Goal: Task Accomplishment & Management: Complete application form

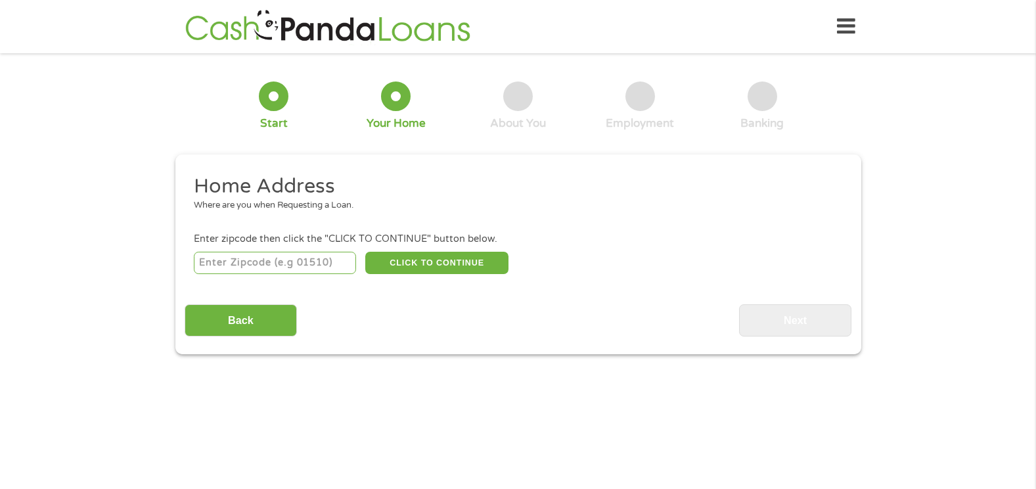
click at [275, 96] on div at bounding box center [274, 96] width 30 height 30
click at [212, 320] on input "Back" at bounding box center [241, 320] width 112 height 32
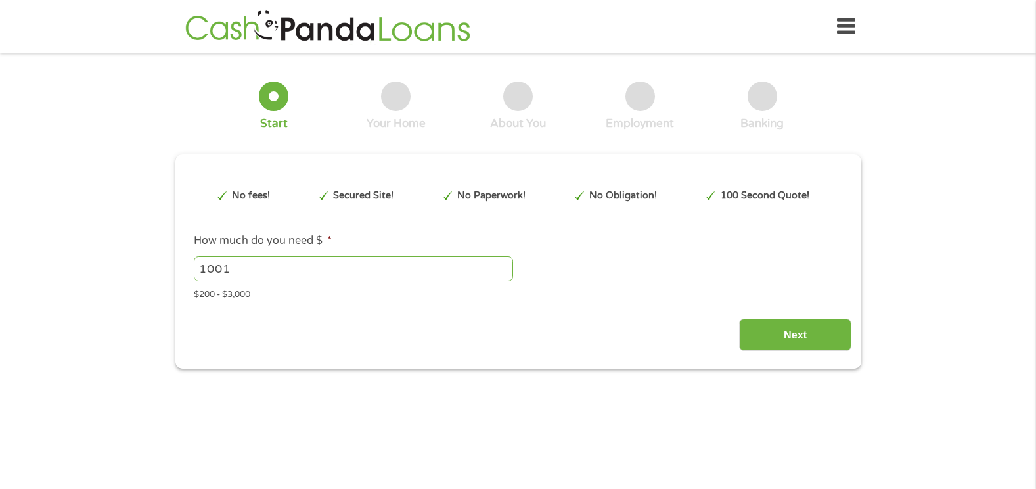
click at [503, 265] on input "1001" at bounding box center [353, 268] width 319 height 25
type input "1"
type input "3000"
click at [795, 327] on input "Next" at bounding box center [795, 335] width 112 height 32
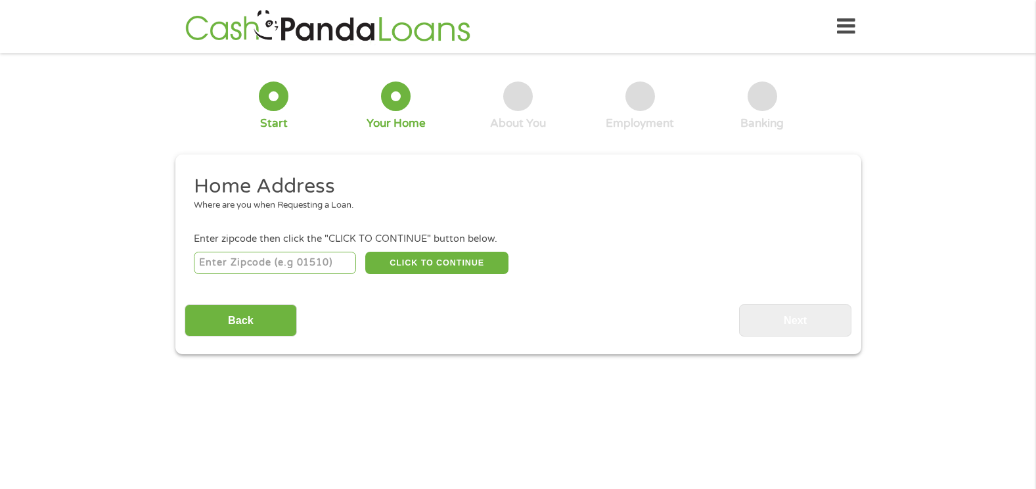
click at [223, 259] on input "number" at bounding box center [275, 263] width 162 height 22
type input "95828"
select select "[US_STATE]"
click at [427, 262] on button "CLICK TO CONTINUE" at bounding box center [436, 263] width 143 height 22
type input "95828"
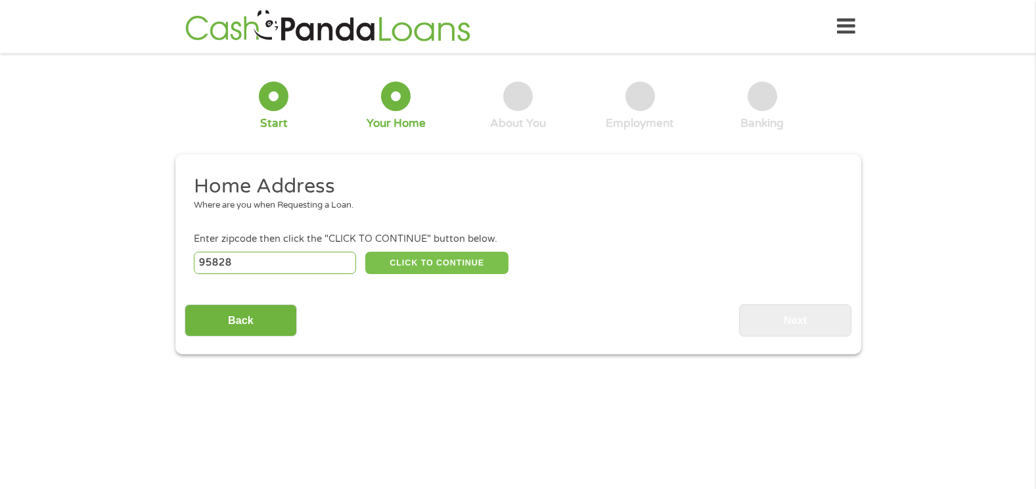
type input "[GEOGRAPHIC_DATA]"
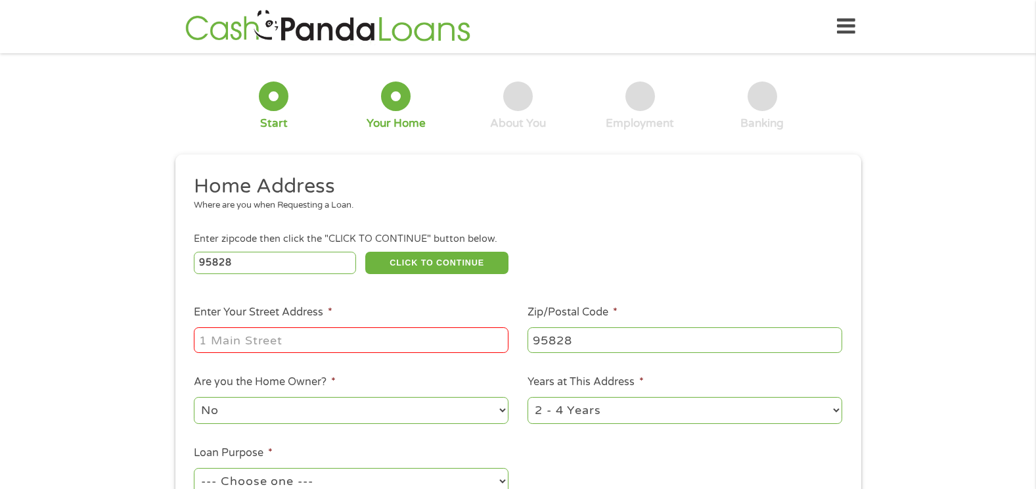
click at [317, 332] on input "Enter Your Street Address *" at bounding box center [351, 339] width 315 height 25
type input "[STREET_ADDRESS]"
click at [503, 407] on select "No Yes" at bounding box center [351, 410] width 315 height 27
click at [221, 409] on select "No Yes" at bounding box center [351, 410] width 315 height 27
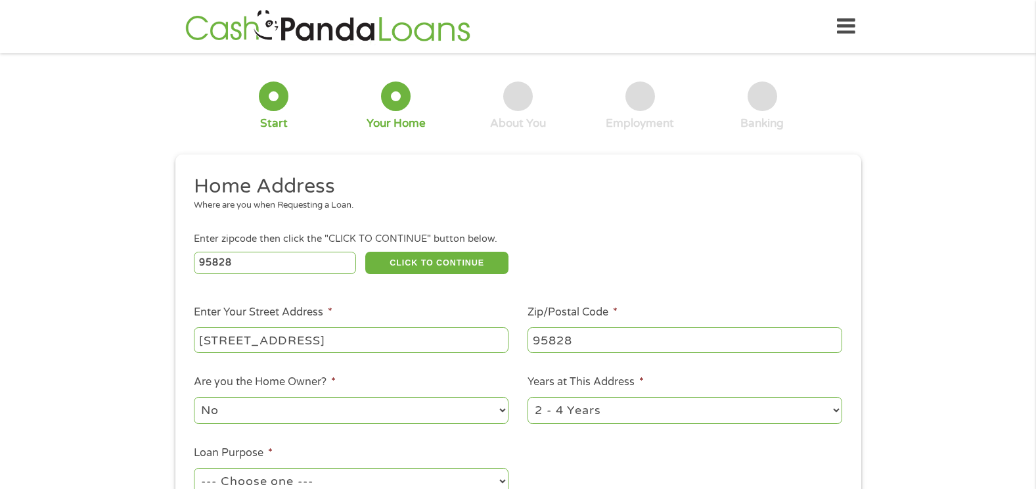
click at [221, 409] on select "No Yes" at bounding box center [351, 410] width 315 height 27
click at [228, 408] on select "No Yes" at bounding box center [351, 410] width 315 height 27
select select "yes"
click at [194, 397] on select "No Yes" at bounding box center [351, 410] width 315 height 27
click at [836, 409] on select "1 Year or less 1 - 2 Years 2 - 4 Years Over 4 Years" at bounding box center [685, 410] width 315 height 27
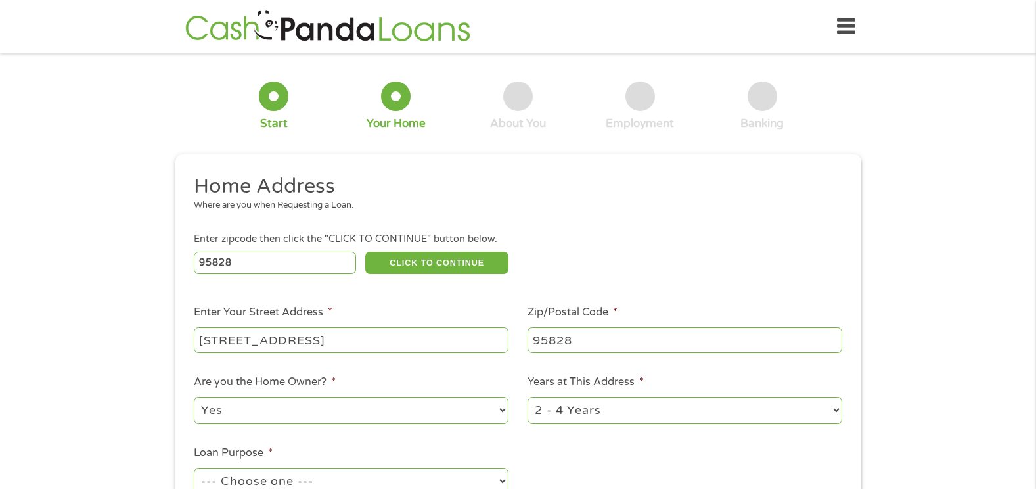
click at [836, 409] on select "1 Year or less 1 - 2 Years 2 - 4 Years Over 4 Years" at bounding box center [685, 410] width 315 height 27
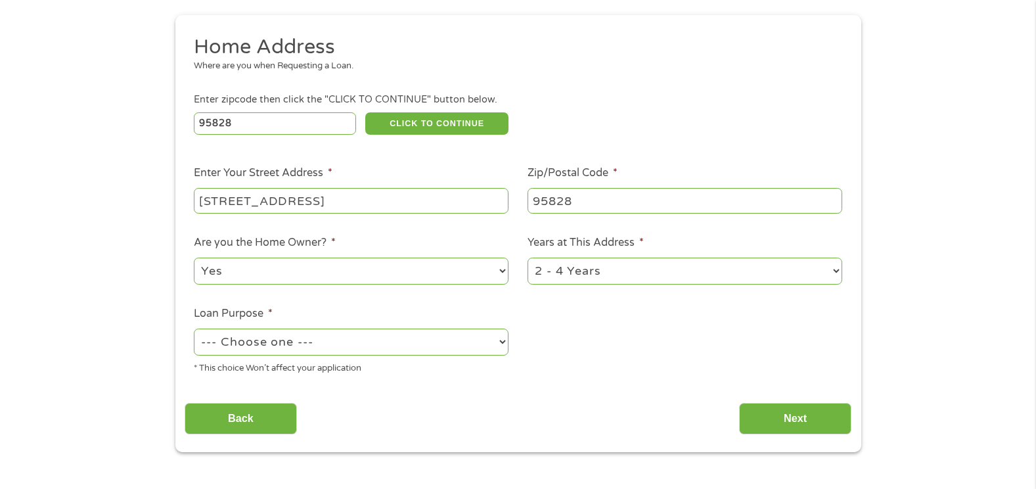
scroll to position [158, 0]
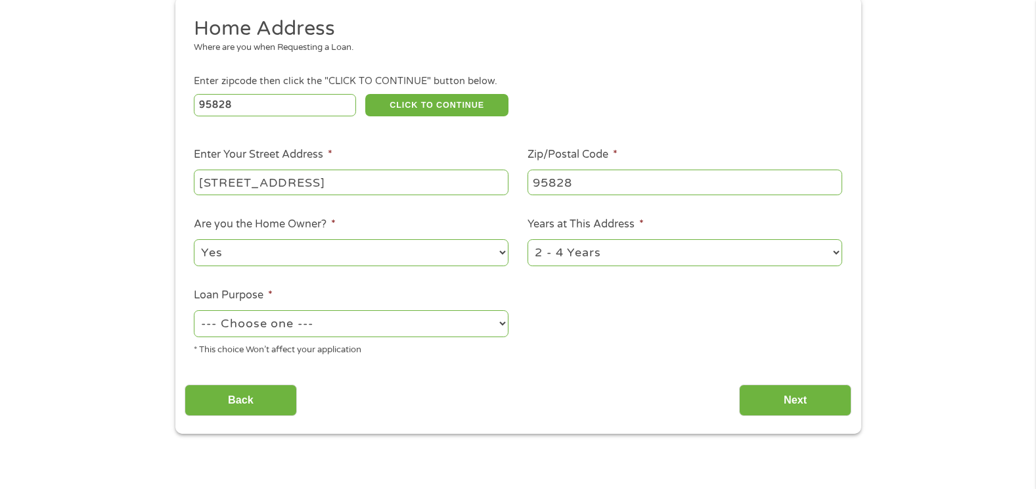
click at [503, 324] on select "--- Choose one --- Pay Bills Debt Consolidation Home Improvement Major Purchase…" at bounding box center [351, 323] width 315 height 27
select select "debtconsolidation"
click at [194, 310] on select "--- Choose one --- Pay Bills Debt Consolidation Home Improvement Major Purchase…" at bounding box center [351, 323] width 315 height 27
click at [778, 408] on input "Next" at bounding box center [795, 400] width 112 height 32
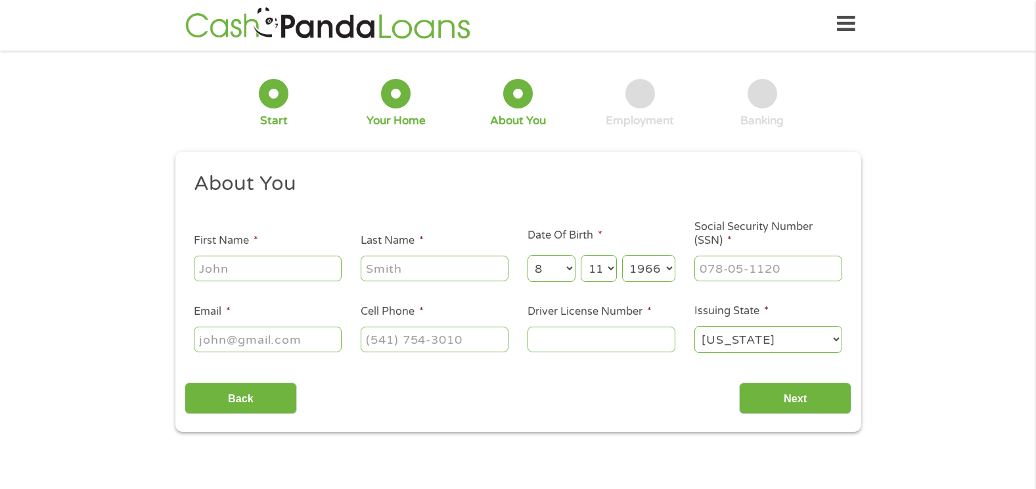
scroll to position [0, 0]
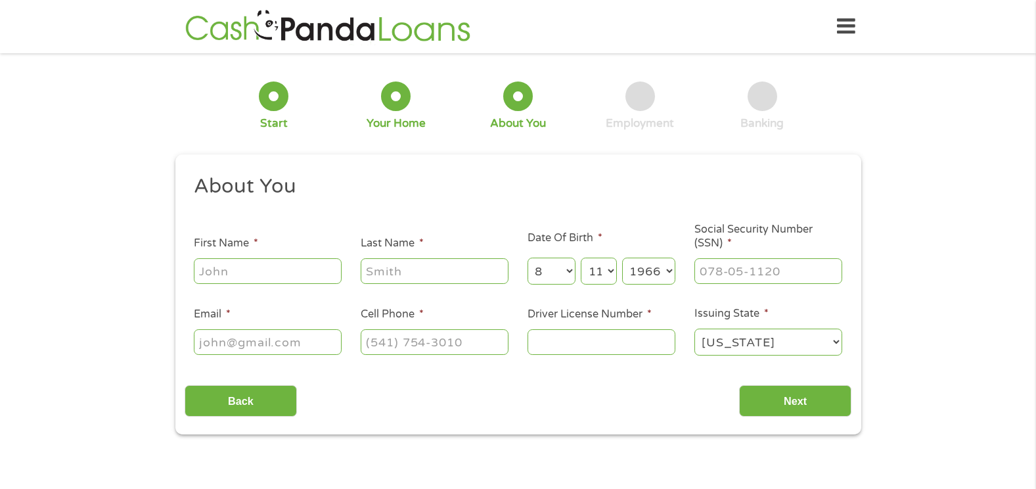
click at [288, 261] on input "First Name *" at bounding box center [268, 270] width 148 height 25
type input "[PERSON_NAME]"
type input "[EMAIL_ADDRESS][DOMAIN_NAME]"
type input "[PHONE_NUMBER]"
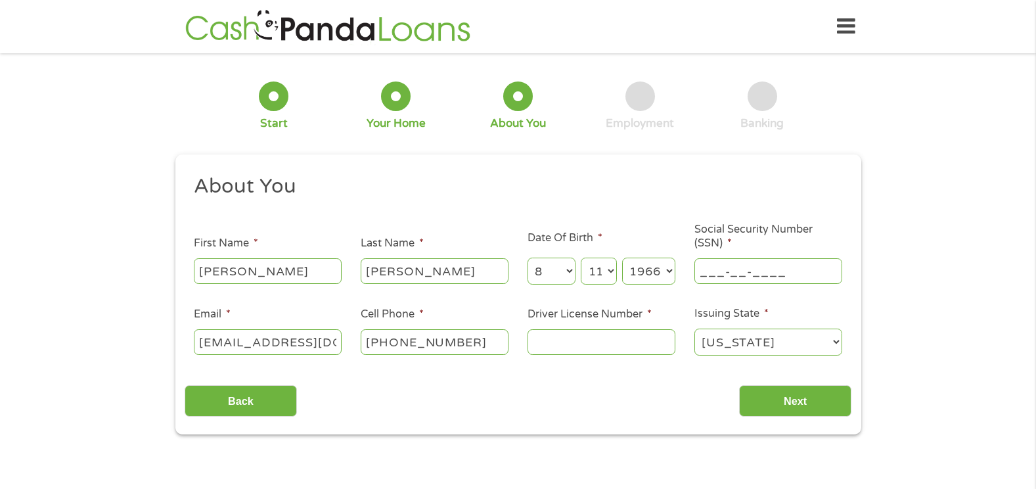
click at [776, 267] on input "___-__-____" at bounding box center [768, 270] width 148 height 25
type input "373-84-3393"
click at [567, 336] on input "Driver License Number *" at bounding box center [602, 341] width 148 height 25
type input "B9987288"
click at [810, 402] on input "Next" at bounding box center [795, 401] width 112 height 32
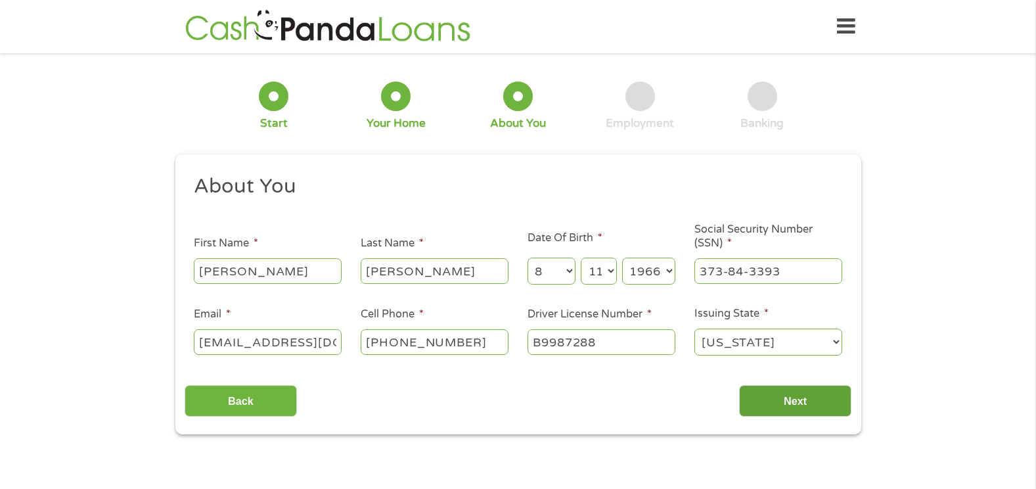
click at [810, 402] on input "Next" at bounding box center [795, 401] width 112 height 32
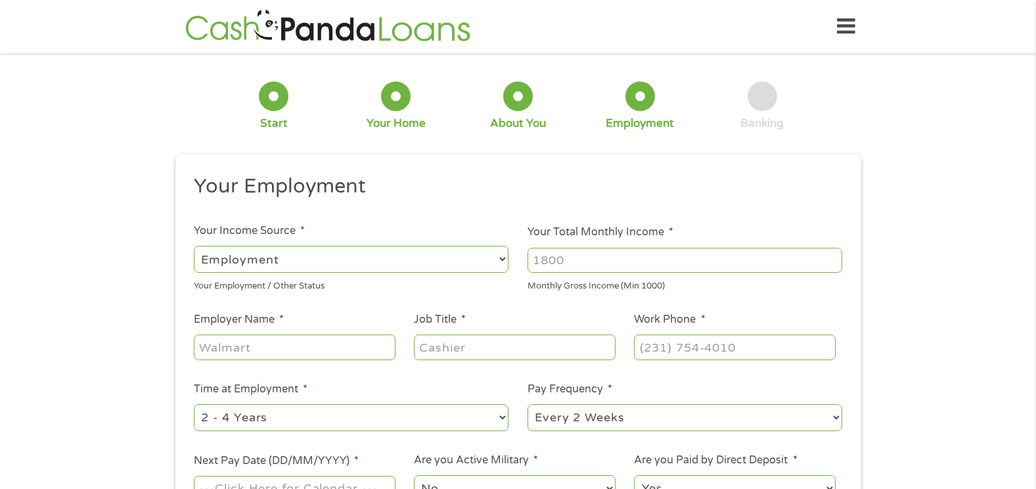
scroll to position [5, 5]
click at [503, 258] on select "--- Choose one --- Employment [DEMOGRAPHIC_DATA] Benefits" at bounding box center [351, 259] width 315 height 27
select select "benefits"
click at [194, 246] on select "--- Choose one --- Employment [DEMOGRAPHIC_DATA] Benefits" at bounding box center [351, 259] width 315 height 27
type input "Other"
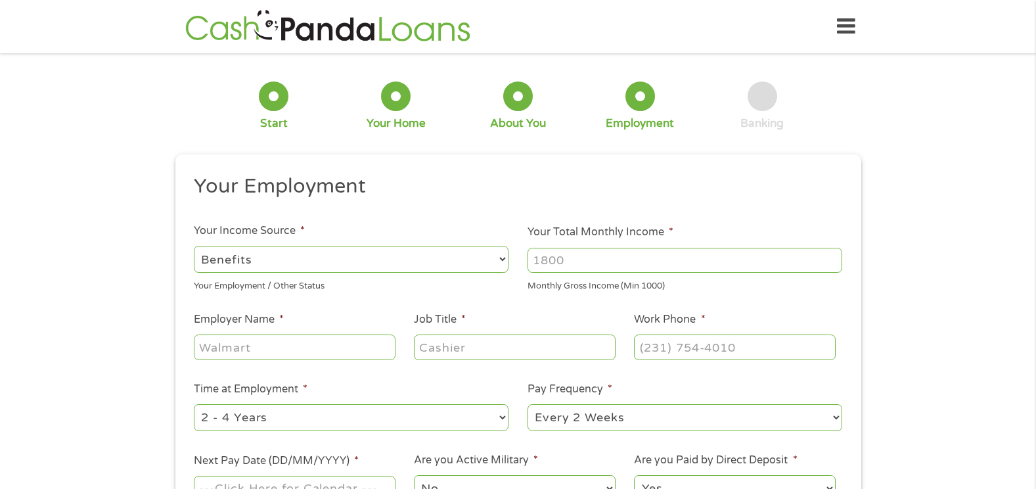
type input "[PHONE_NUMBER]"
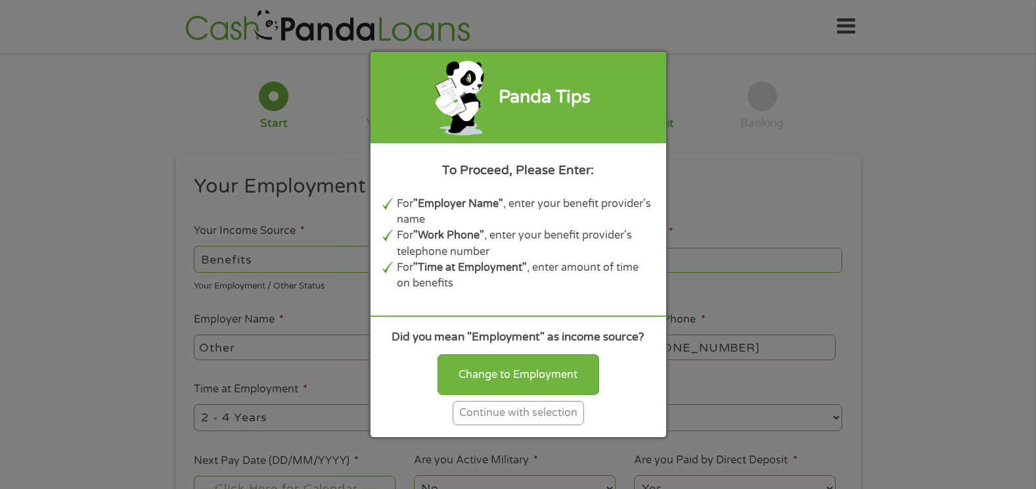
click at [478, 410] on div "Continue with selection" at bounding box center [518, 413] width 131 height 24
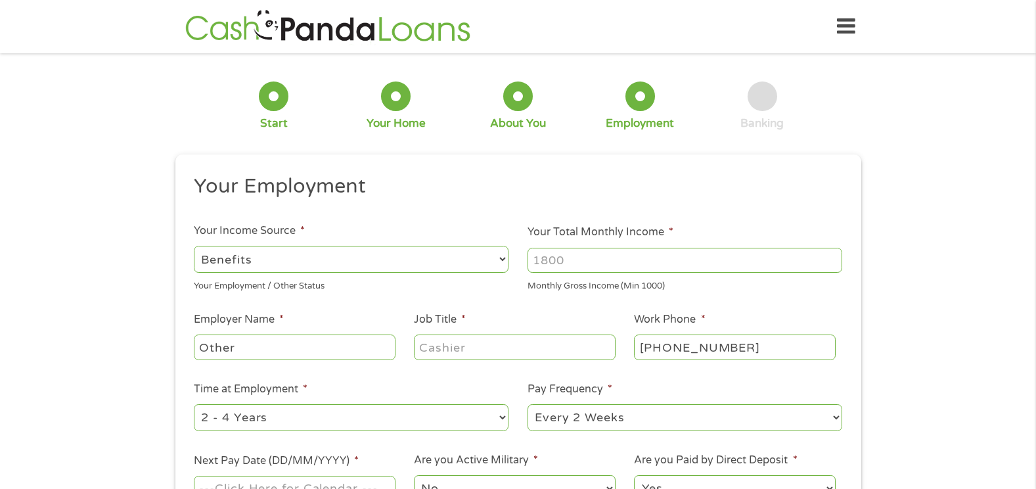
click at [587, 260] on input "Your Total Monthly Income *" at bounding box center [685, 260] width 315 height 25
click at [574, 260] on input "Your Total Monthly Income *" at bounding box center [685, 260] width 315 height 25
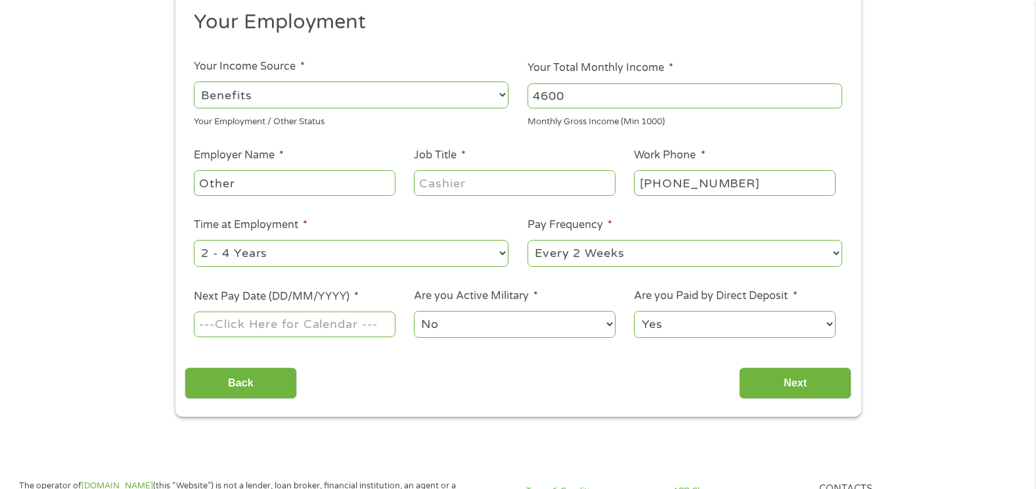
scroll to position [184, 0]
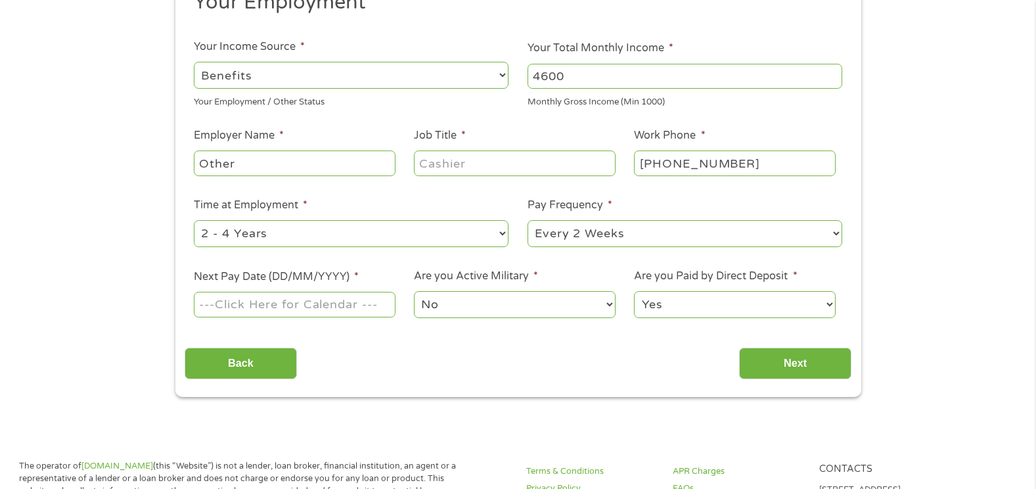
type input "4600"
click at [503, 233] on select "--- Choose one --- 1 Year or less 1 - 2 Years 2 - 4 Years Over 4 Years" at bounding box center [351, 233] width 315 height 27
select select "60months"
click at [194, 220] on select "--- Choose one --- 1 Year or less 1 - 2 Years 2 - 4 Years Over 4 Years" at bounding box center [351, 233] width 315 height 27
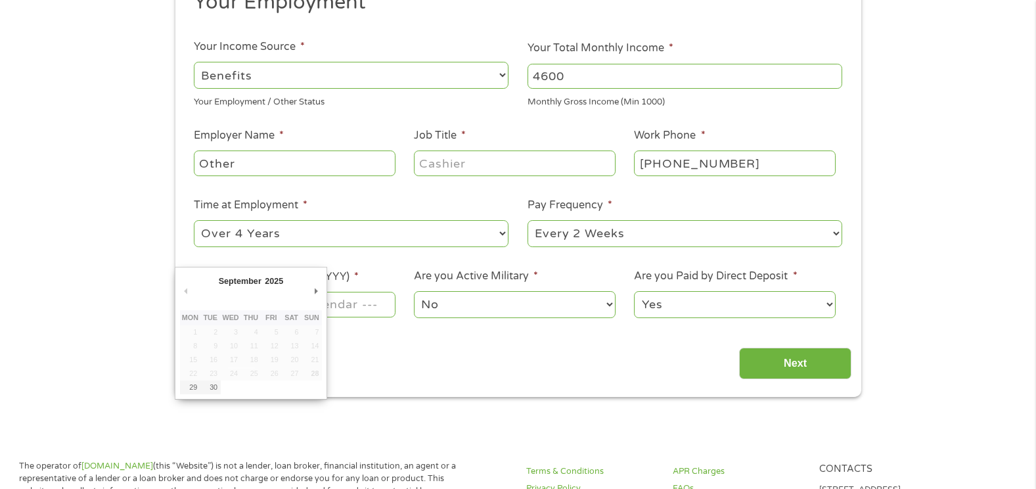
click at [329, 302] on input "Next Pay Date (DD/MM/YYYY) *" at bounding box center [294, 304] width 201 height 25
click at [296, 375] on td "27" at bounding box center [291, 374] width 20 height 14
type input "[DATE]"
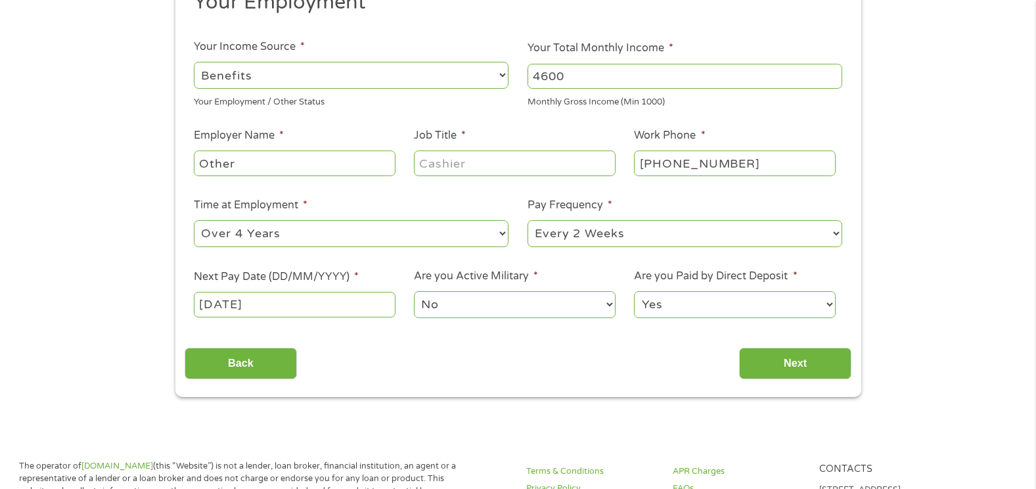
click at [829, 302] on select "Yes No" at bounding box center [734, 304] width 201 height 27
click at [634, 291] on select "Yes No" at bounding box center [734, 304] width 201 height 27
click at [811, 364] on input "Next" at bounding box center [795, 364] width 112 height 32
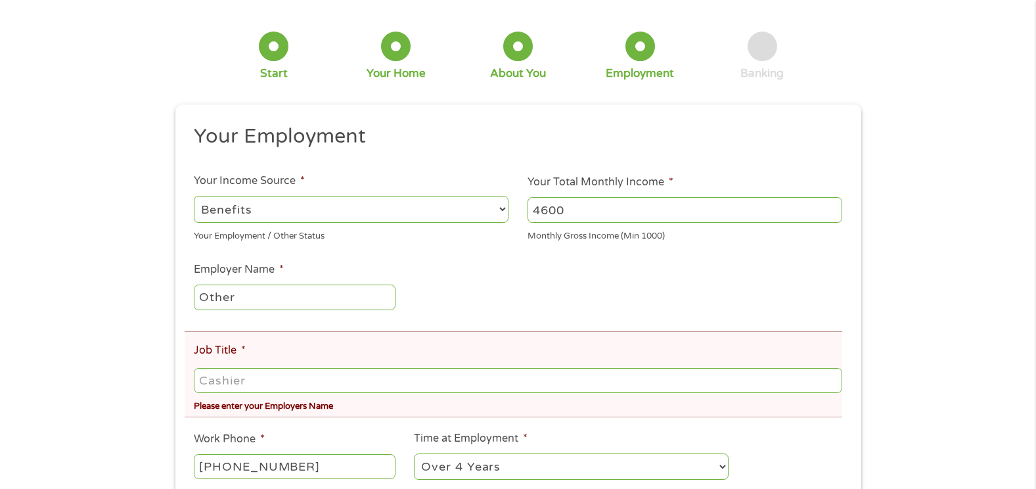
scroll to position [0, 0]
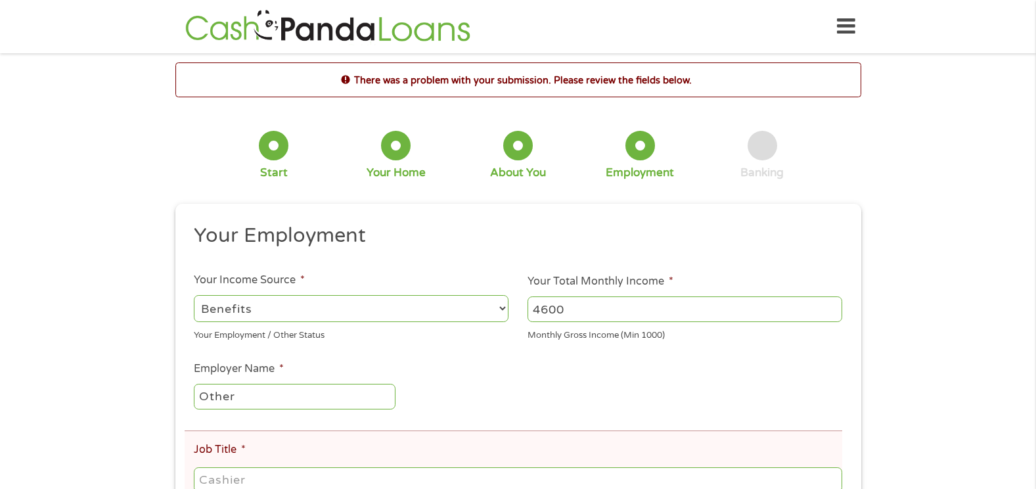
click at [807, 359] on ul "Your Employment Your Income Source * --- Choose one --- Employment [DEMOGRAPHIC…" at bounding box center [518, 478] width 667 height 511
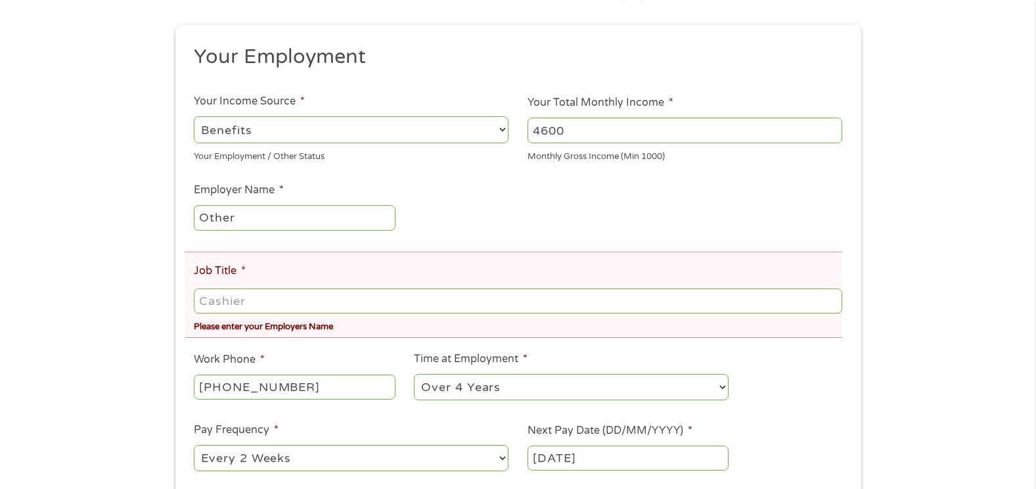
scroll to position [184, 0]
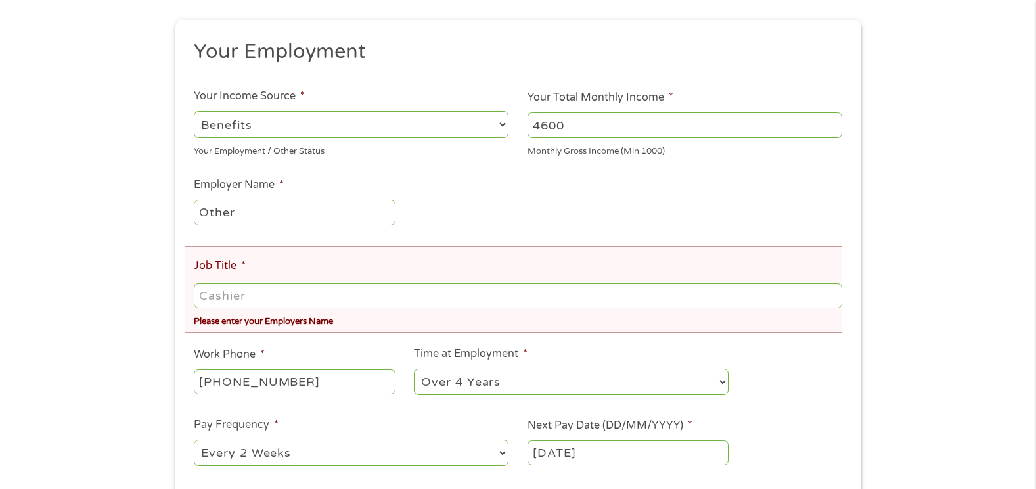
click at [501, 124] on select "--- Choose one --- Employment [DEMOGRAPHIC_DATA] Benefits" at bounding box center [351, 124] width 315 height 27
click at [227, 298] on input "Job Title *" at bounding box center [518, 295] width 648 height 25
type input "R"
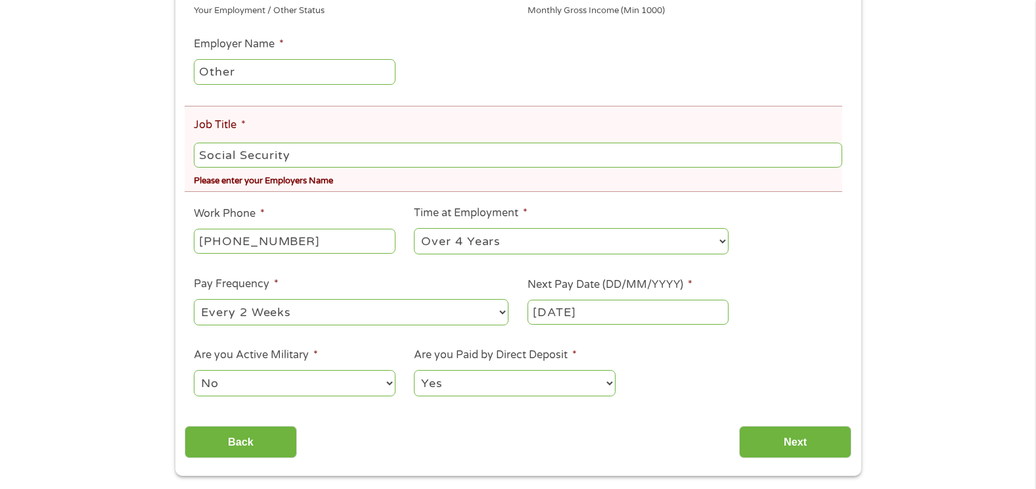
scroll to position [342, 0]
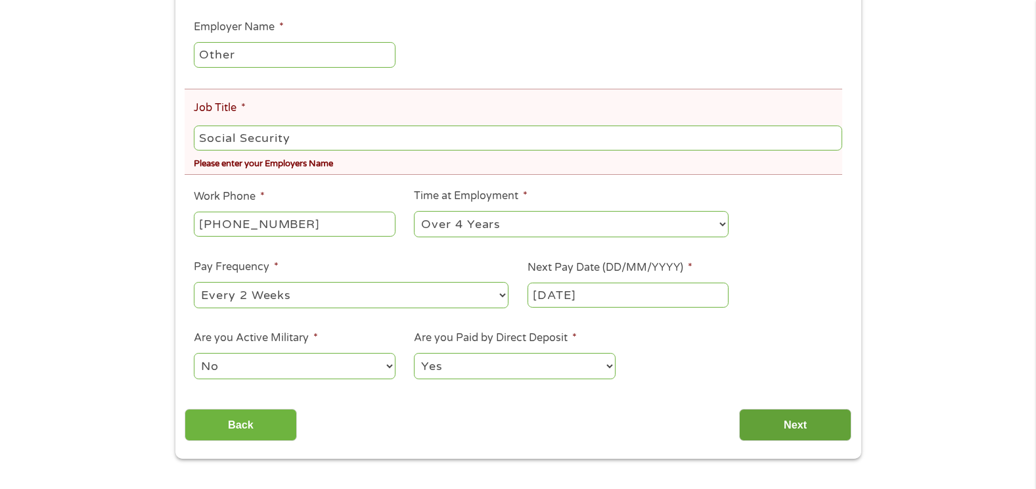
type input "Social Security"
click at [789, 429] on input "Next" at bounding box center [795, 425] width 112 height 32
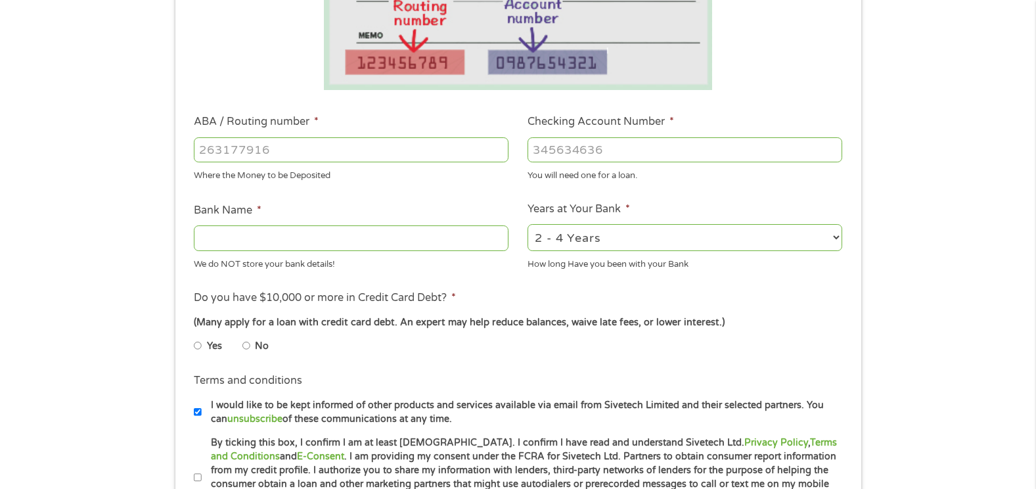
scroll to position [5, 5]
click at [785, 424] on ul "Bank Information Where do you want the funds deposited? ABA / Routing number * …" at bounding box center [518, 192] width 667 height 654
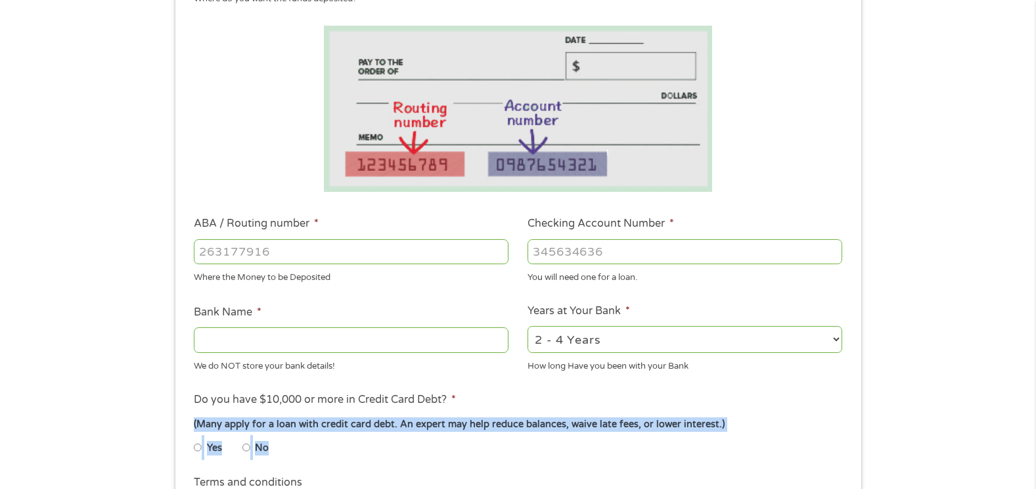
scroll to position [210, 0]
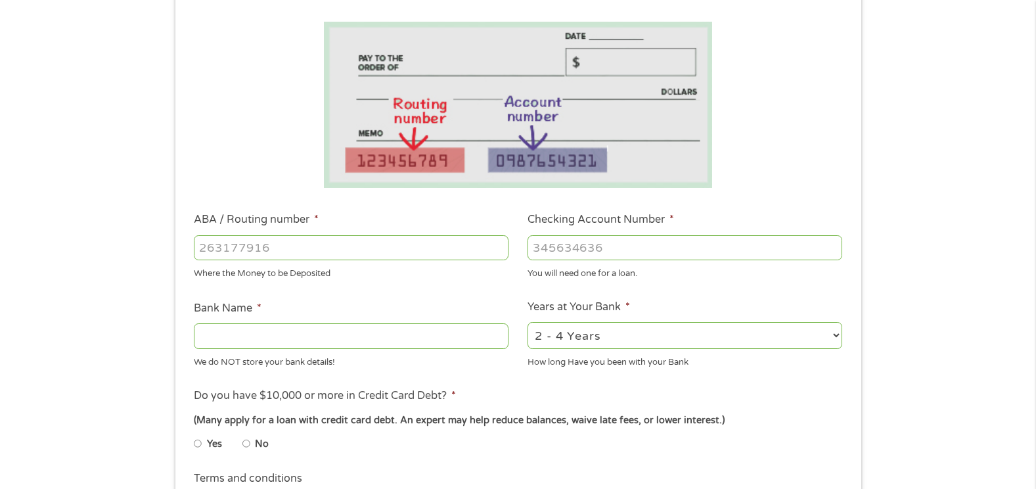
click at [218, 253] on input "ABA / Routing number *" at bounding box center [351, 247] width 315 height 25
type input "321175261"
type input "THE GOLDEN 1 CREDIT UNION"
type input "321175261"
click at [537, 248] on input "Checking Account Number *" at bounding box center [685, 247] width 315 height 25
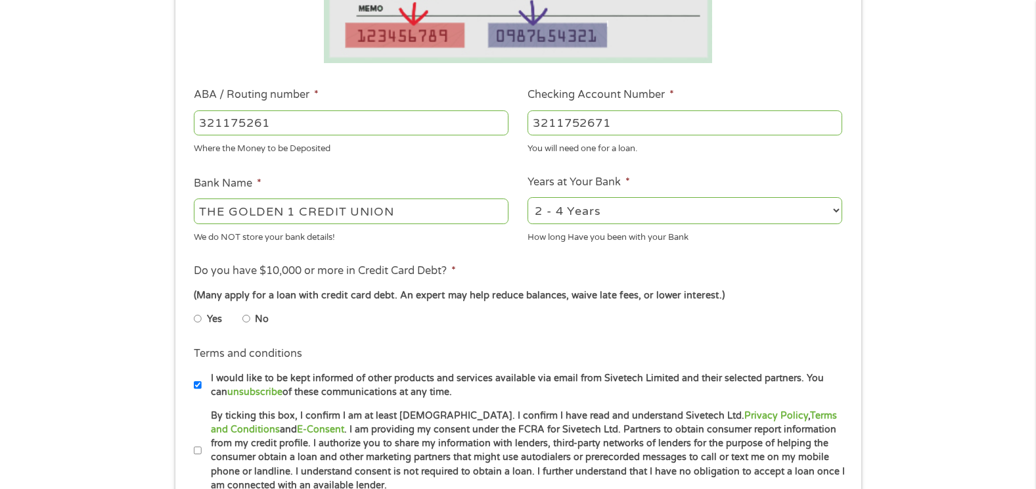
scroll to position [342, 0]
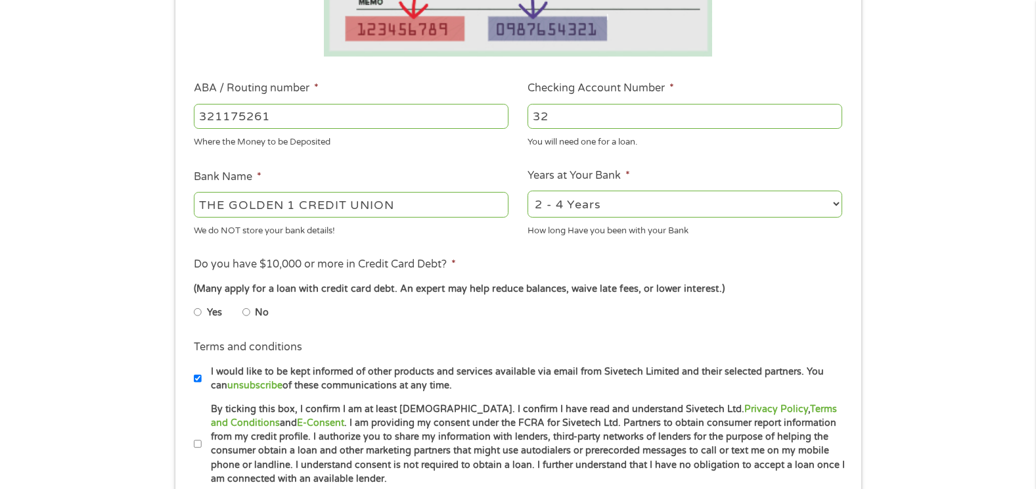
type input "3"
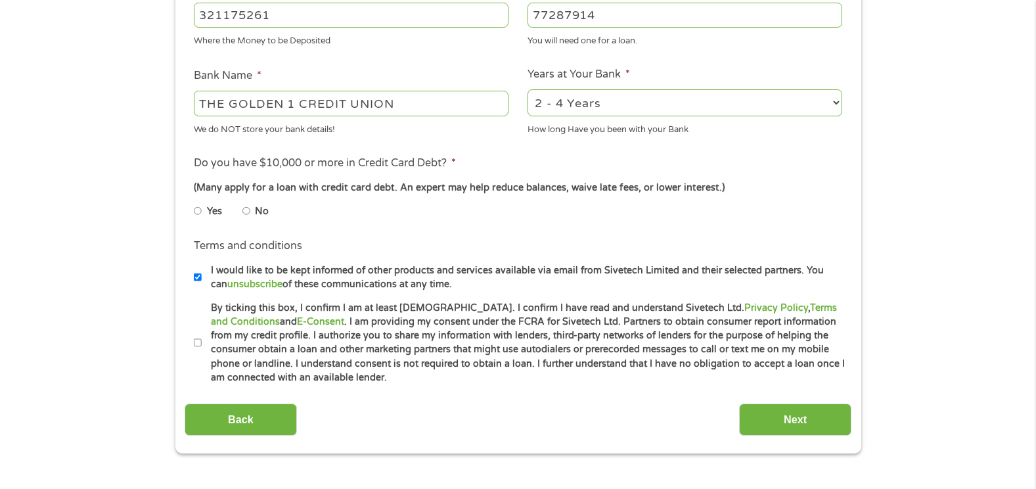
scroll to position [447, 0]
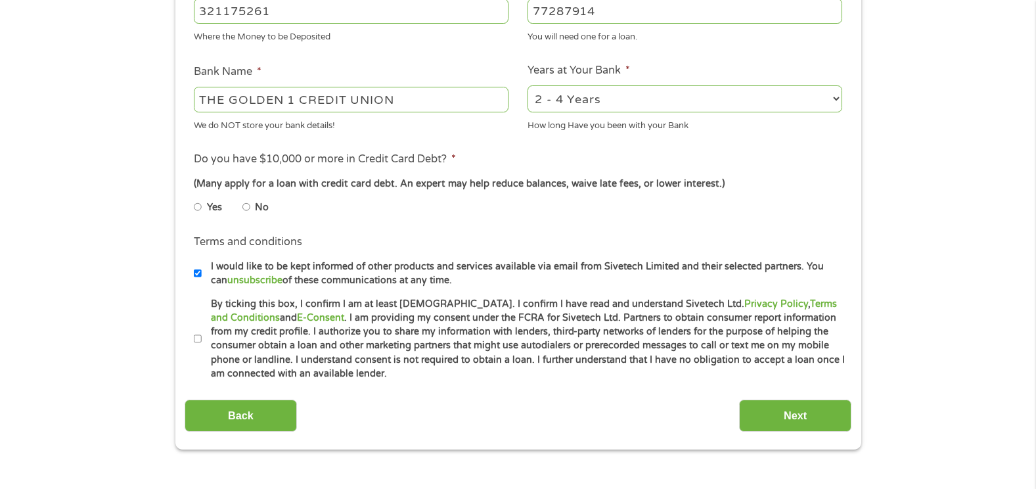
type input "77287914"
click at [199, 338] on input "By ticking this box, I confirm I am at least [DEMOGRAPHIC_DATA]. I confirm I ha…" at bounding box center [198, 339] width 8 height 21
checkbox input "true"
click at [199, 208] on input "Yes" at bounding box center [198, 206] width 8 height 21
radio input "true"
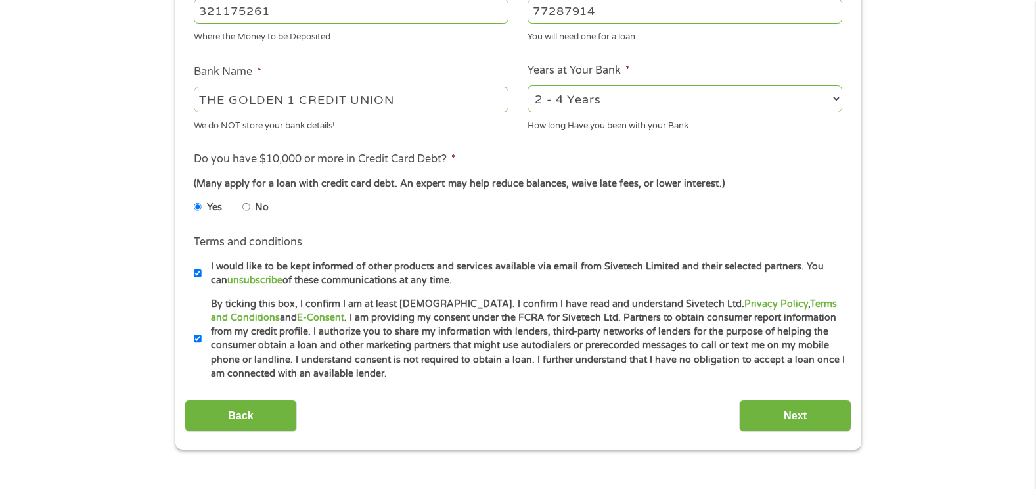
click at [246, 206] on input "No" at bounding box center [246, 206] width 8 height 21
radio input "true"
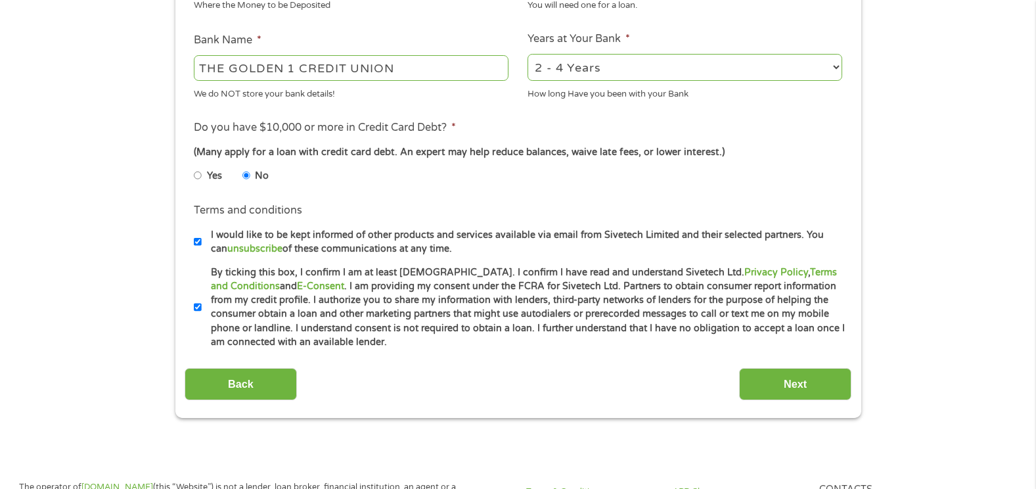
scroll to position [499, 0]
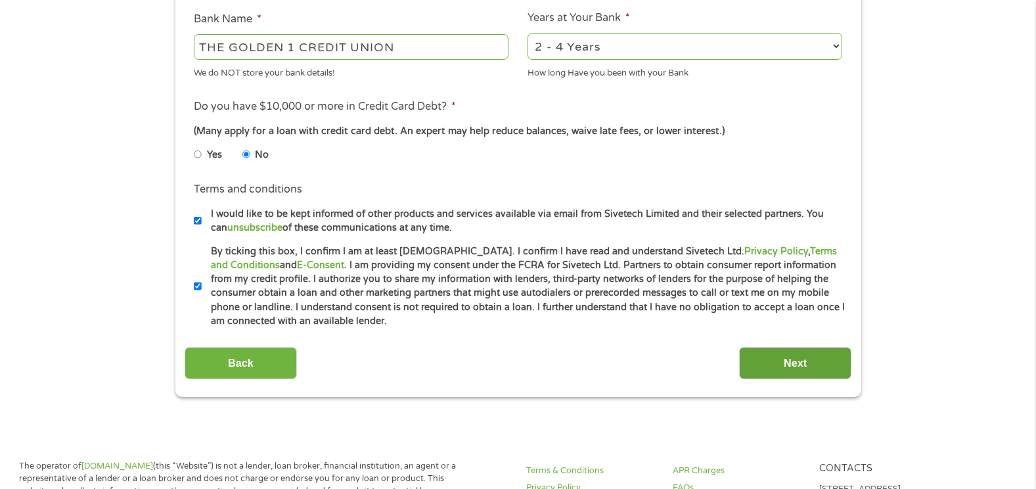
click at [775, 353] on input "Next" at bounding box center [795, 363] width 112 height 32
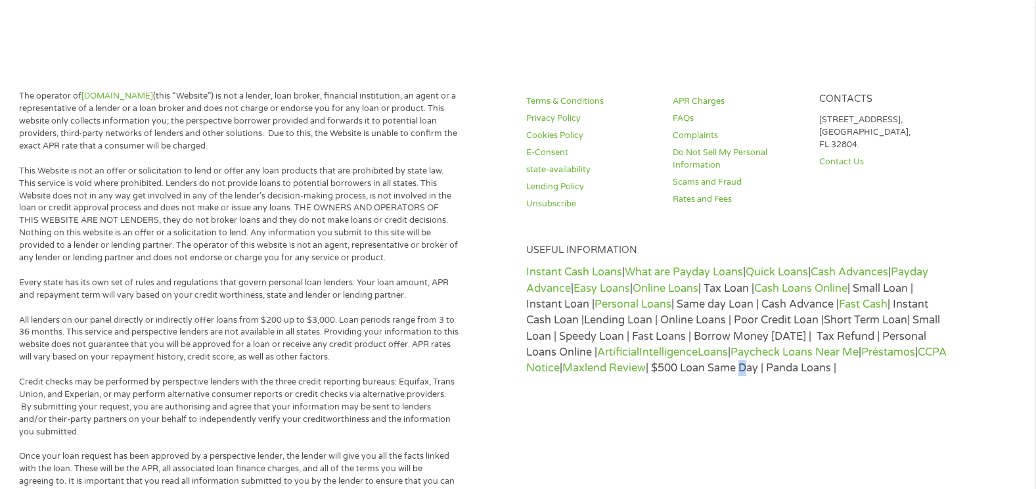
click at [775, 353] on div "Terms & Conditions Privacy Policy Cookies Policy E-Consent state-availability L…" at bounding box center [767, 493] width 499 height 807
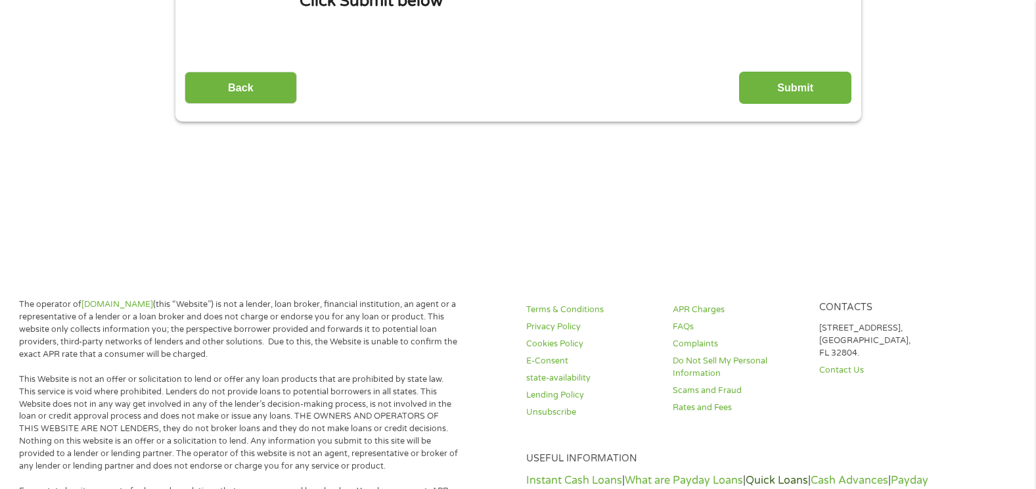
click at [775, 353] on body "Home Get Loan Offer How it works FAQs Blog Cash Loans Quick Loans Online Loans …" at bounding box center [518, 479] width 1036 height 1443
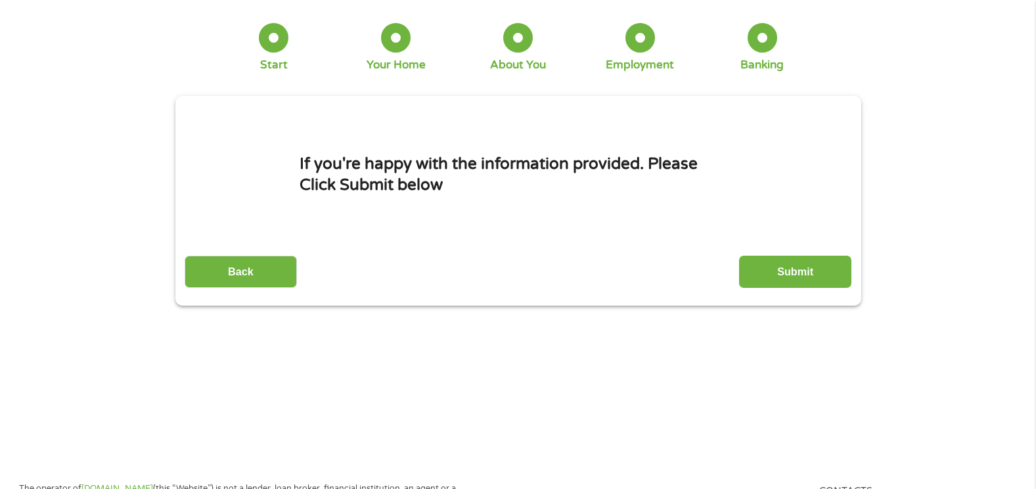
scroll to position [0, 0]
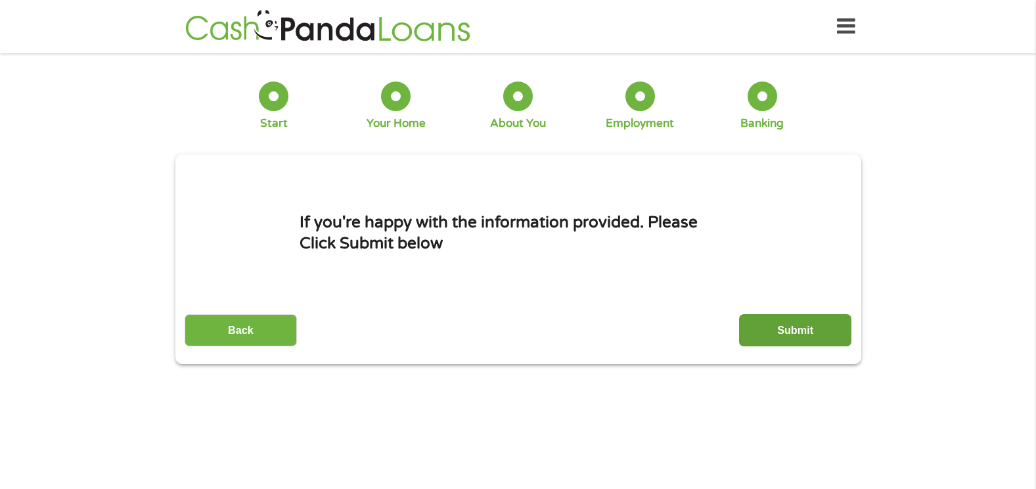
click at [771, 322] on input "Submit" at bounding box center [795, 330] width 112 height 32
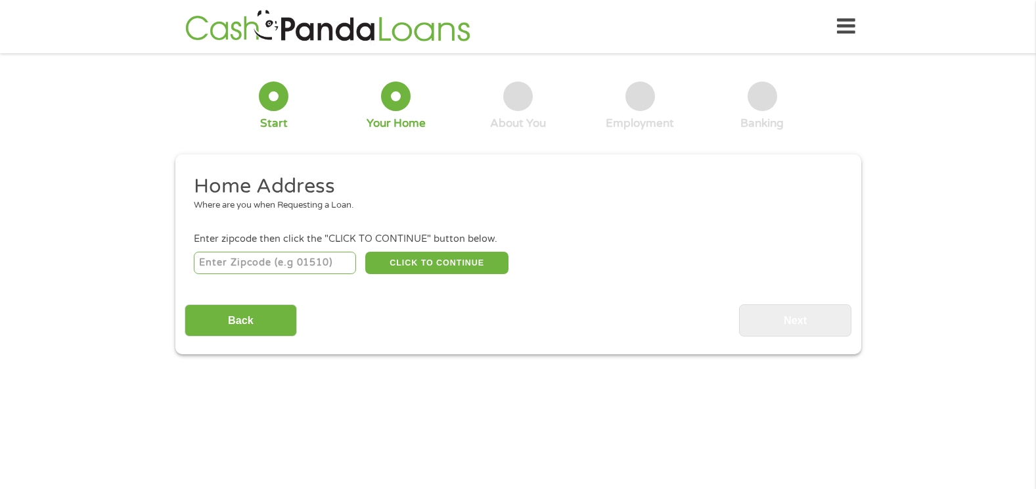
click at [229, 258] on input "number" at bounding box center [275, 263] width 162 height 22
type input "95828"
select select "[US_STATE]"
click at [461, 262] on button "CLICK TO CONTINUE" at bounding box center [436, 263] width 143 height 22
type input "95828"
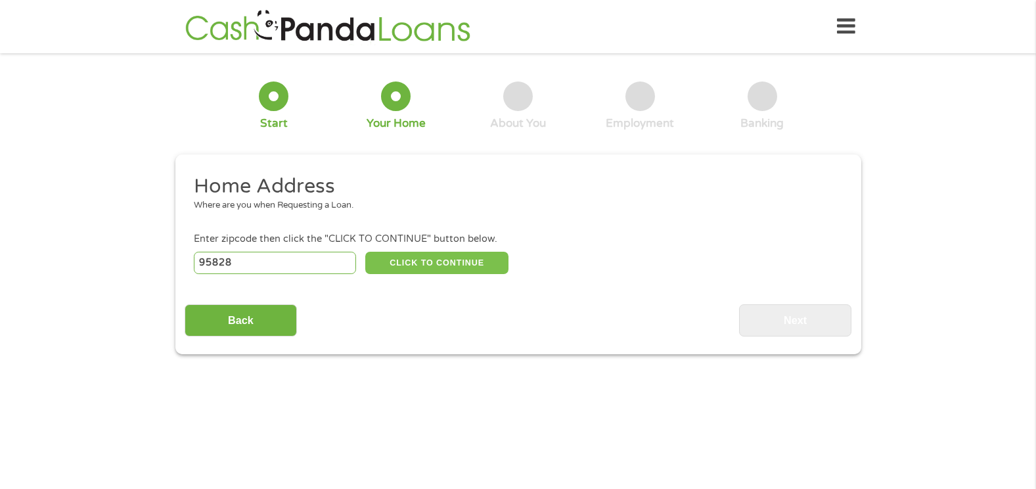
type input "[GEOGRAPHIC_DATA]"
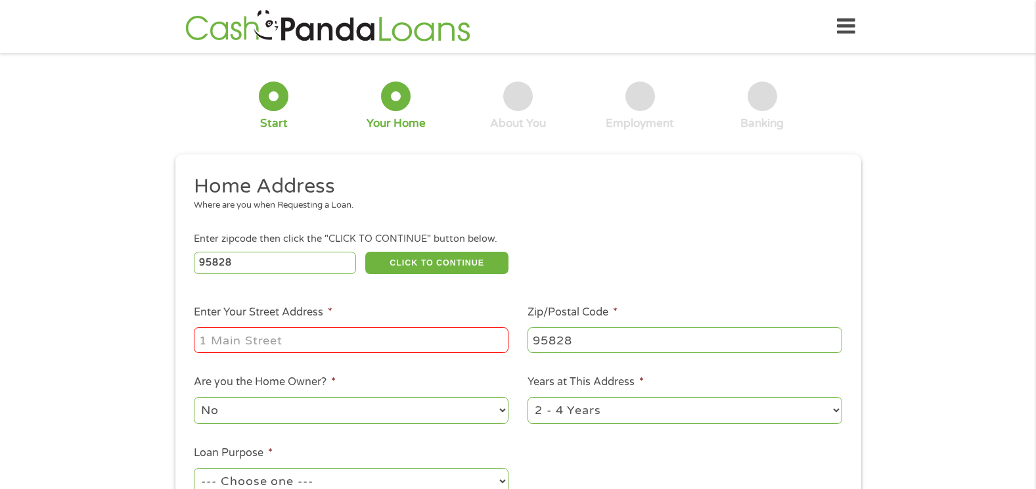
click at [378, 340] on input "Enter Your Street Address *" at bounding box center [351, 339] width 315 height 25
type input "[STREET_ADDRESS]"
click at [583, 470] on ul "Home Address Where are you when Requesting a Loan. Enter zipcode then click the…" at bounding box center [518, 348] width 667 height 351
click at [503, 408] on select "No Yes" at bounding box center [351, 410] width 315 height 27
select select "yes"
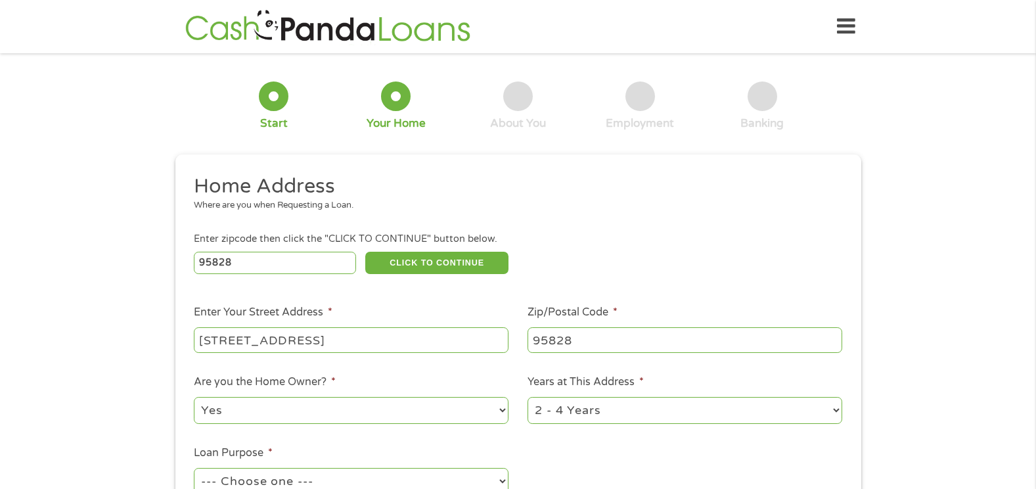
click at [194, 397] on select "No Yes" at bounding box center [351, 410] width 315 height 27
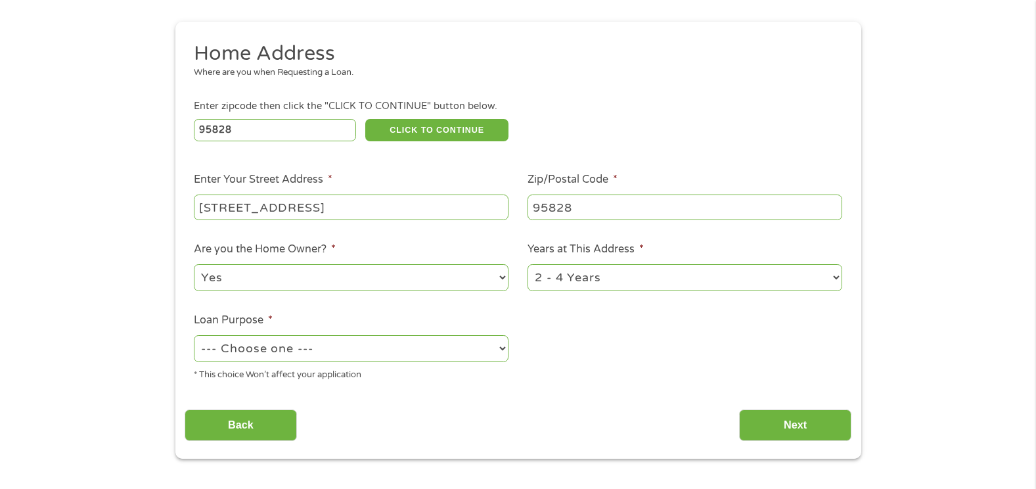
scroll to position [158, 0]
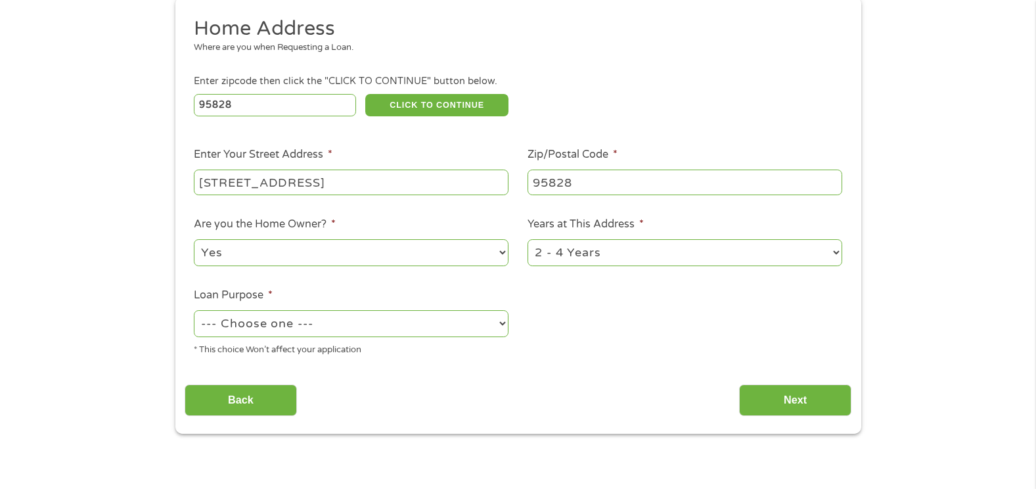
click at [503, 323] on select "--- Choose one --- Pay Bills Debt Consolidation Home Improvement Major Purchase…" at bounding box center [351, 323] width 315 height 27
select select "other"
click at [194, 310] on select "--- Choose one --- Pay Bills Debt Consolidation Home Improvement Major Purchase…" at bounding box center [351, 323] width 315 height 27
click at [819, 400] on input "Next" at bounding box center [795, 400] width 112 height 32
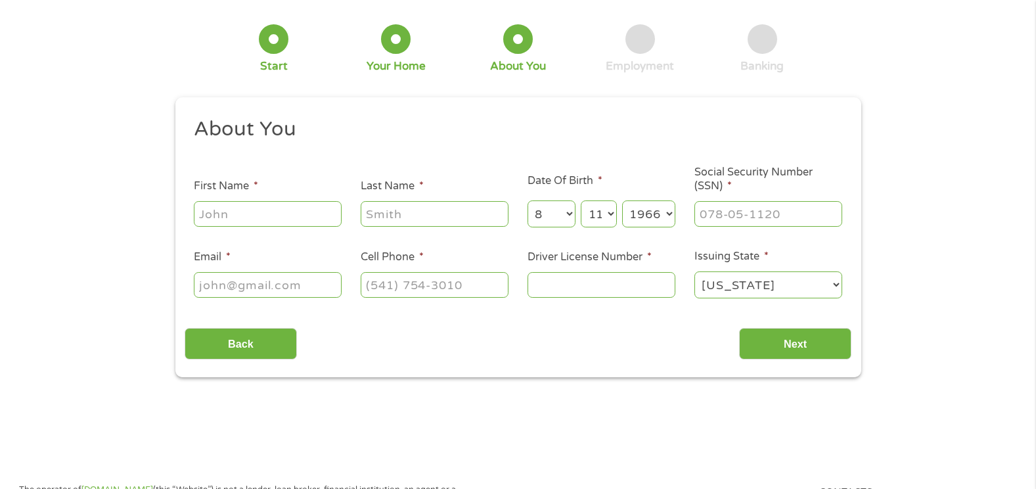
scroll to position [0, 0]
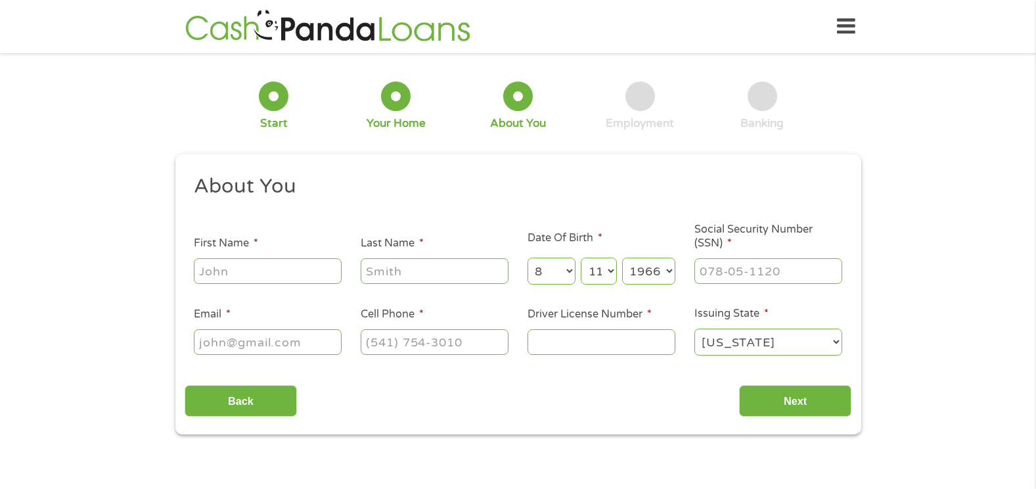
click at [254, 273] on input "First Name *" at bounding box center [268, 270] width 148 height 25
type input "[PERSON_NAME]"
type input "[EMAIL_ADDRESS][DOMAIN_NAME]"
type input "[PHONE_NUMBER]"
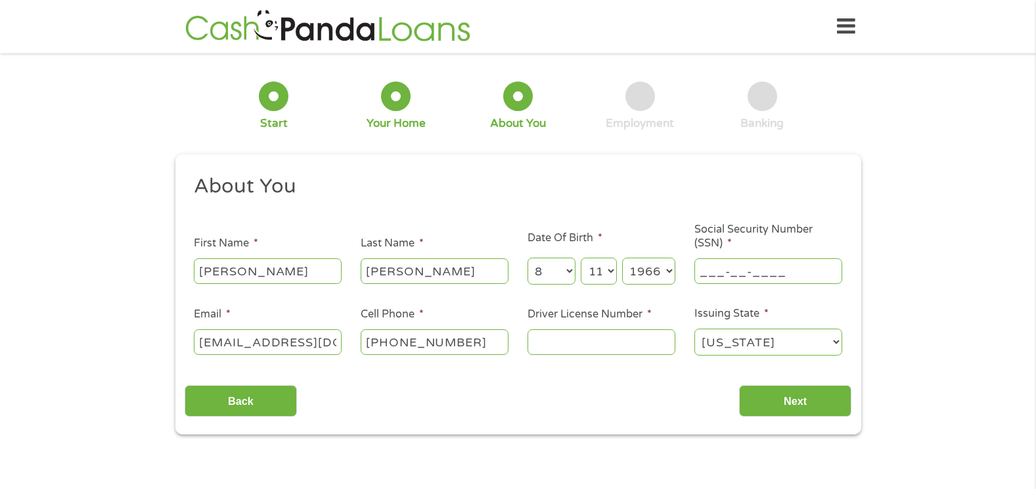
click at [733, 272] on input "___-__-____" at bounding box center [768, 270] width 148 height 25
type input "373-84-3393"
click at [578, 349] on input "Driver License Number *" at bounding box center [602, 341] width 148 height 25
type input "B9987288"
click at [763, 403] on input "Next" at bounding box center [795, 401] width 112 height 32
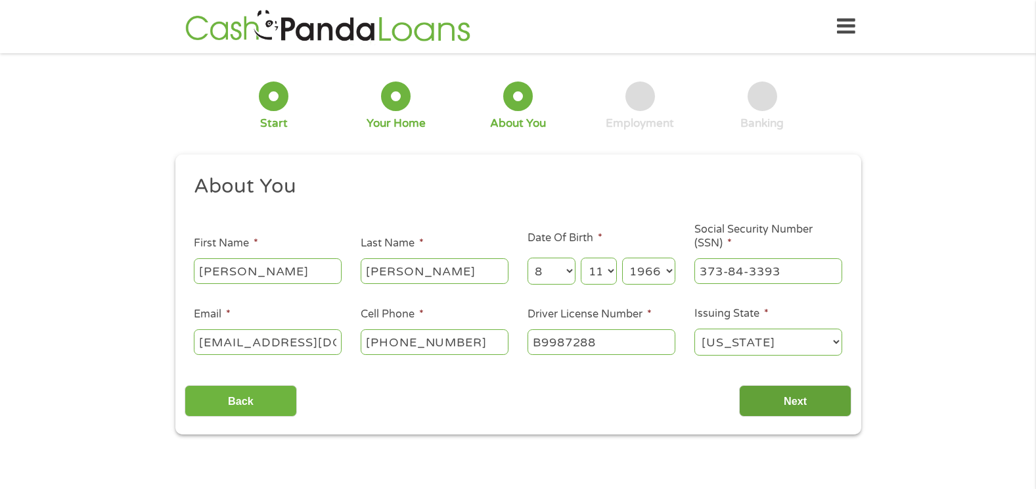
click at [775, 399] on input "Next" at bounding box center [795, 401] width 112 height 32
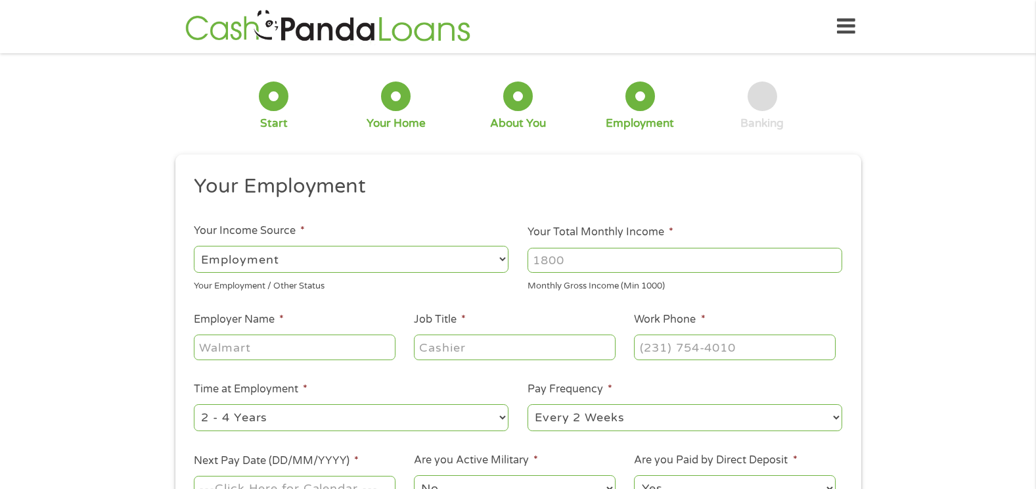
click at [777, 404] on select "--- Choose one --- Every 2 Weeks Every Week Monthly Semi-Monthly" at bounding box center [685, 417] width 315 height 27
click at [502, 258] on select "--- Choose one --- Employment [DEMOGRAPHIC_DATA] Benefits" at bounding box center [351, 259] width 315 height 27
select select "benefits"
click at [194, 246] on select "--- Choose one --- Employment [DEMOGRAPHIC_DATA] Benefits" at bounding box center [351, 259] width 315 height 27
type input "Other"
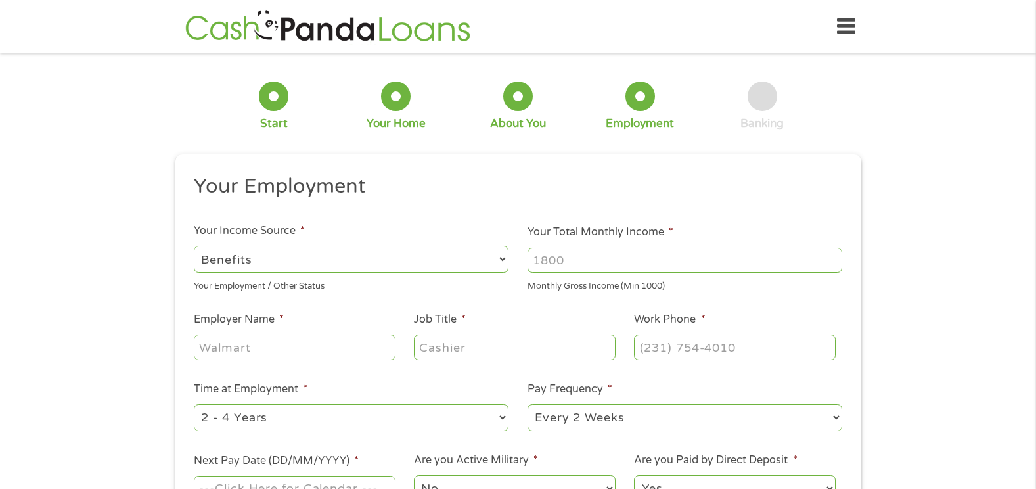
type input "[PHONE_NUMBER]"
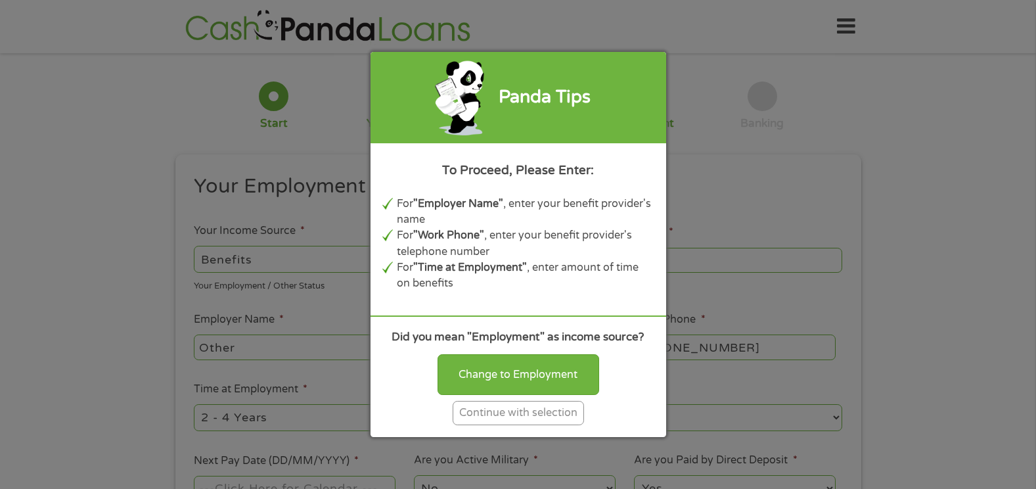
click at [515, 407] on div "Continue with selection" at bounding box center [518, 413] width 131 height 24
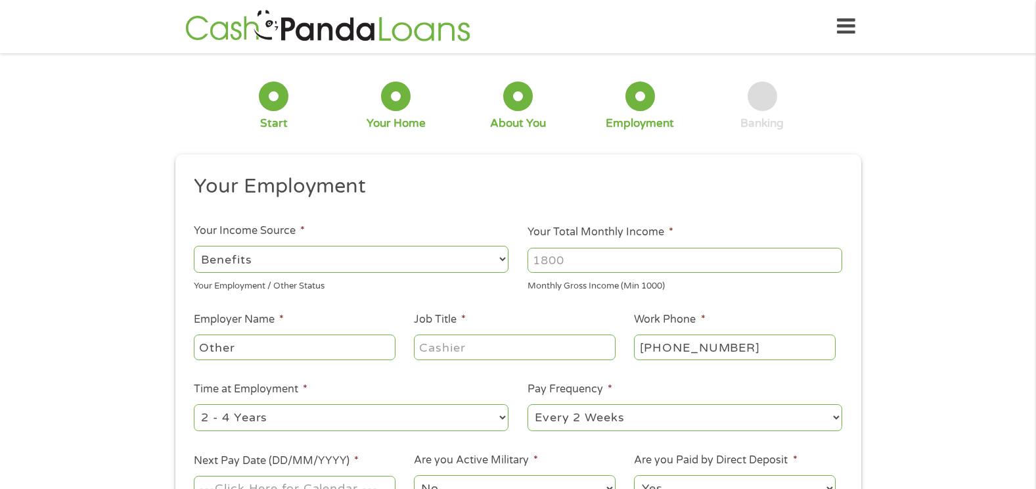
click at [598, 262] on input "Your Total Monthly Income *" at bounding box center [685, 260] width 315 height 25
type input "4600.00"
click at [503, 419] on select "--- Choose one --- 1 Year or less 1 - 2 Years 2 - 4 Years Over 4 Years" at bounding box center [351, 417] width 315 height 27
click at [836, 415] on select "--- Choose one --- Every 2 Weeks Every Week Monthly Semi-Monthly" at bounding box center [685, 417] width 315 height 27
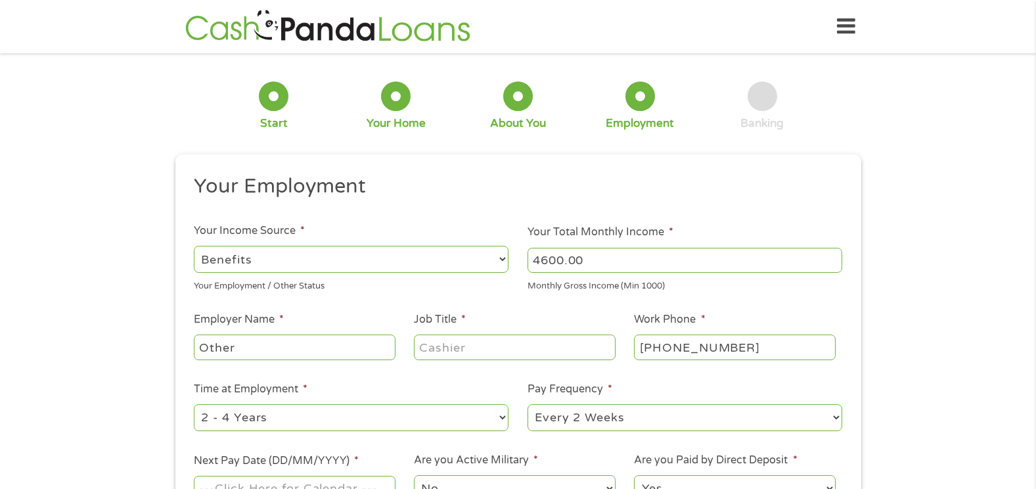
select select "monthly"
click at [528, 404] on select "--- Choose one --- Every 2 Weeks Every Week Monthly Semi-Monthly" at bounding box center [685, 417] width 315 height 27
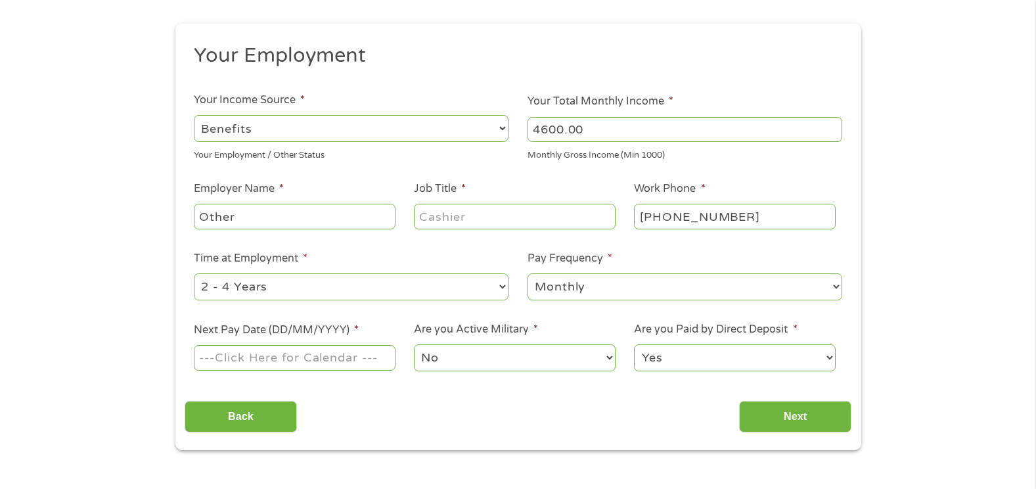
scroll to position [131, 0]
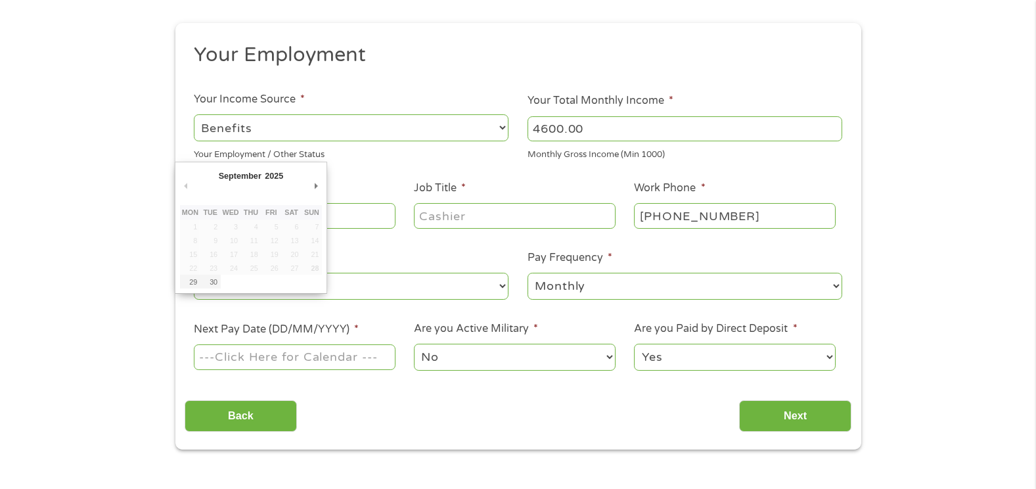
click at [311, 357] on input "Next Pay Date (DD/MM/YYYY) *" at bounding box center [294, 356] width 201 height 25
type input "29/09/2025"
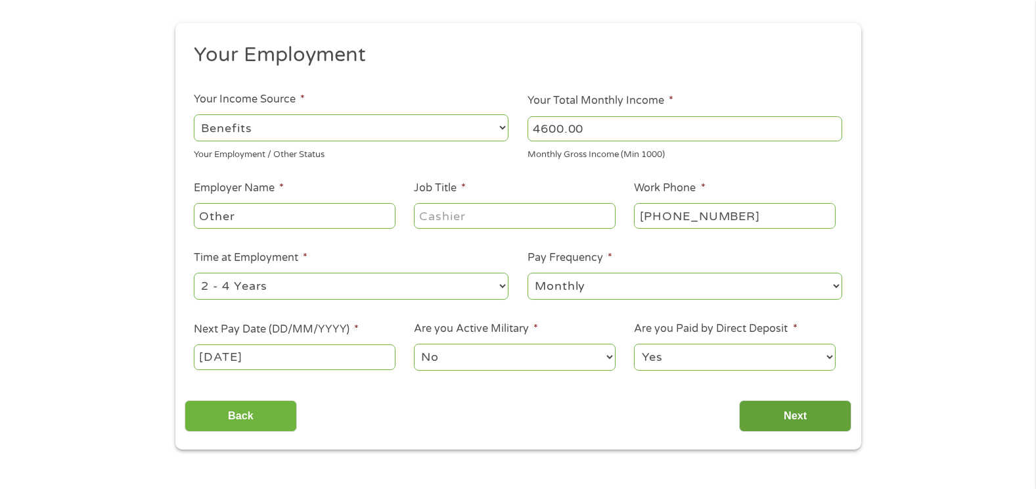
click at [789, 416] on input "Next" at bounding box center [795, 416] width 112 height 32
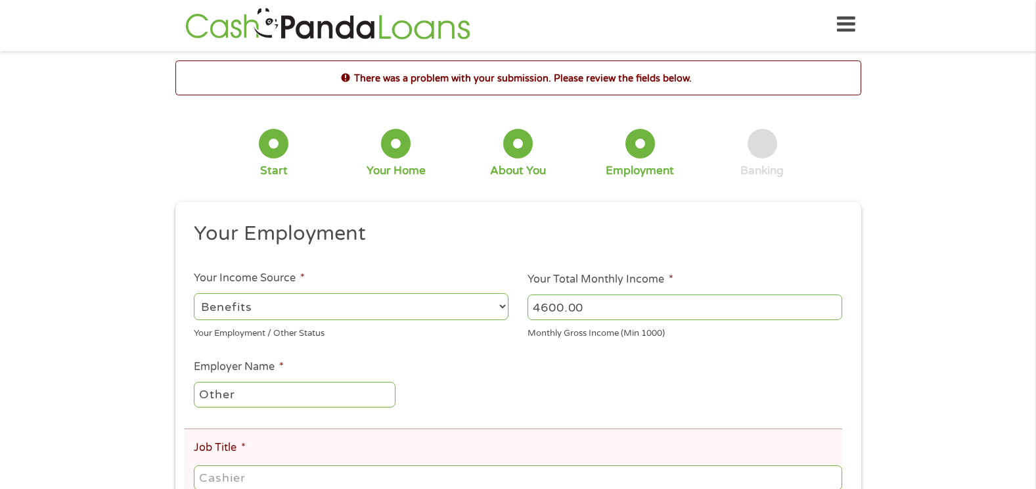
scroll to position [0, 0]
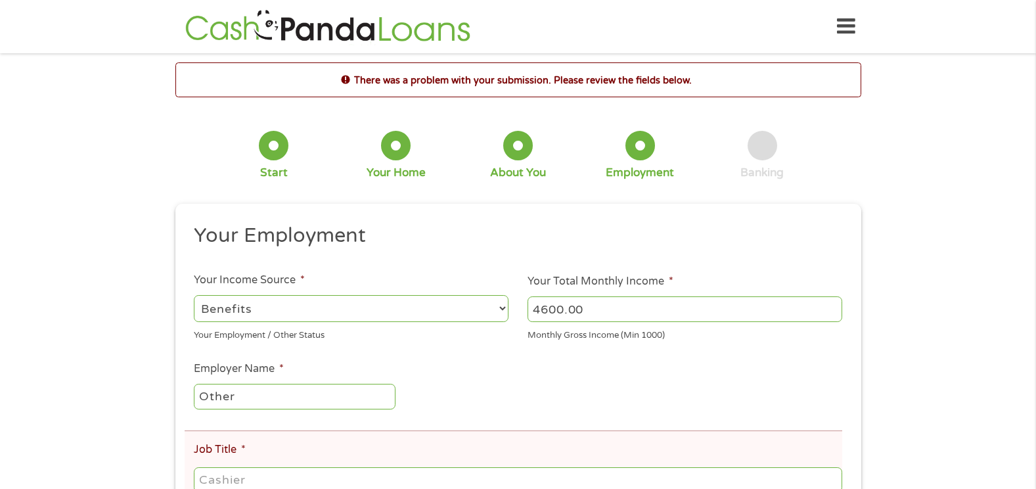
click at [789, 416] on ul "Your Employment Your Income Source * --- Choose one --- Employment Self Employe…" at bounding box center [518, 478] width 667 height 511
click at [325, 400] on input "Other" at bounding box center [294, 396] width 201 height 25
type input "O"
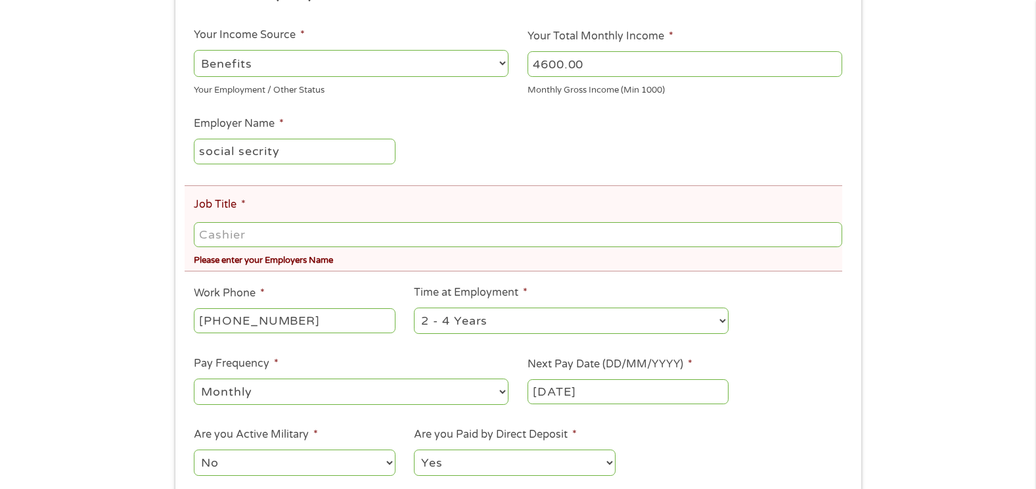
scroll to position [263, 0]
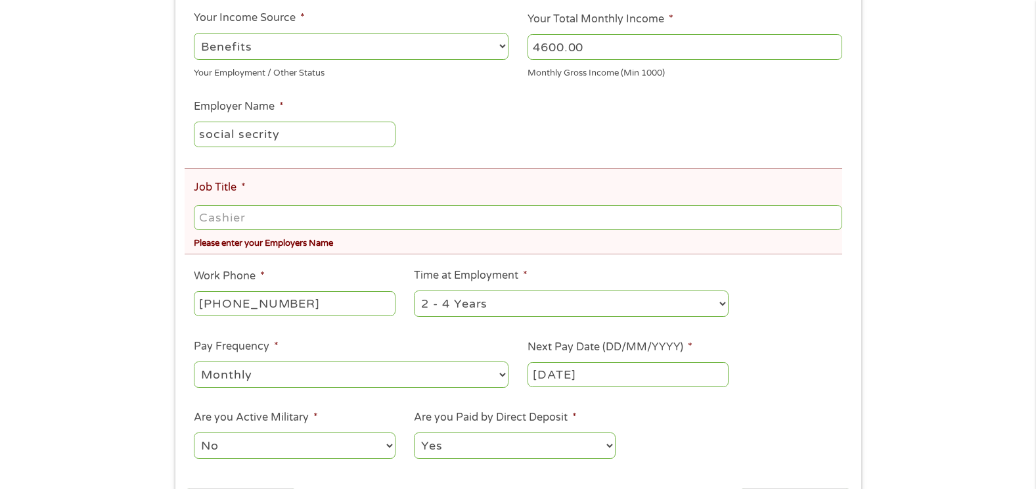
type input "social secrity"
